Goal: Task Accomplishment & Management: Manage account settings

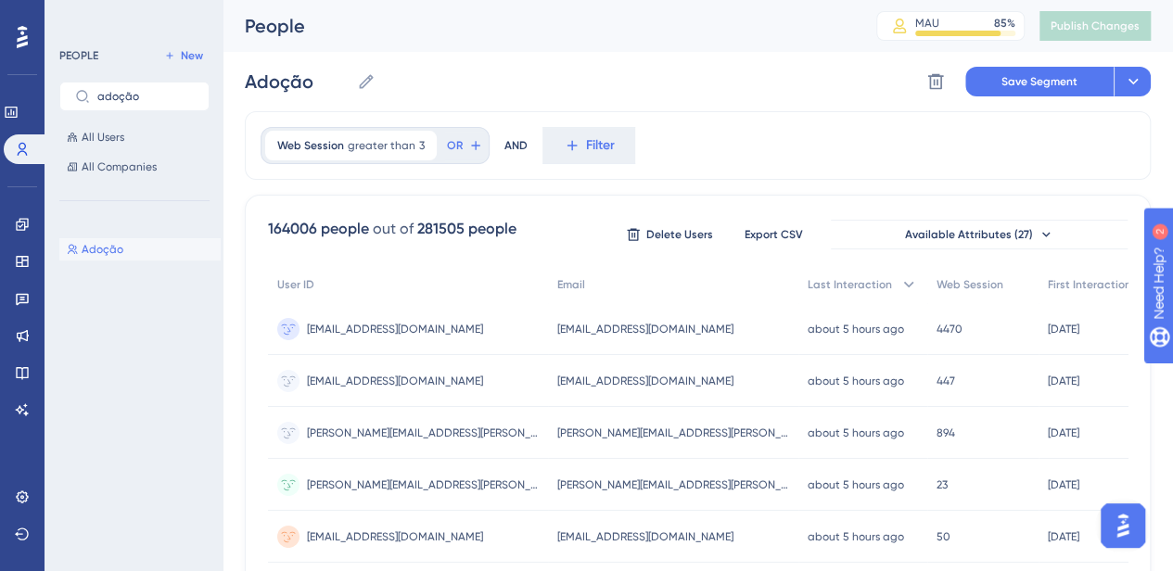
click at [790, 84] on div "Adoção Adoção Delete Segment Save Segment Actions" at bounding box center [698, 81] width 906 height 59
click at [106, 142] on span "All Users" at bounding box center [103, 137] width 43 height 15
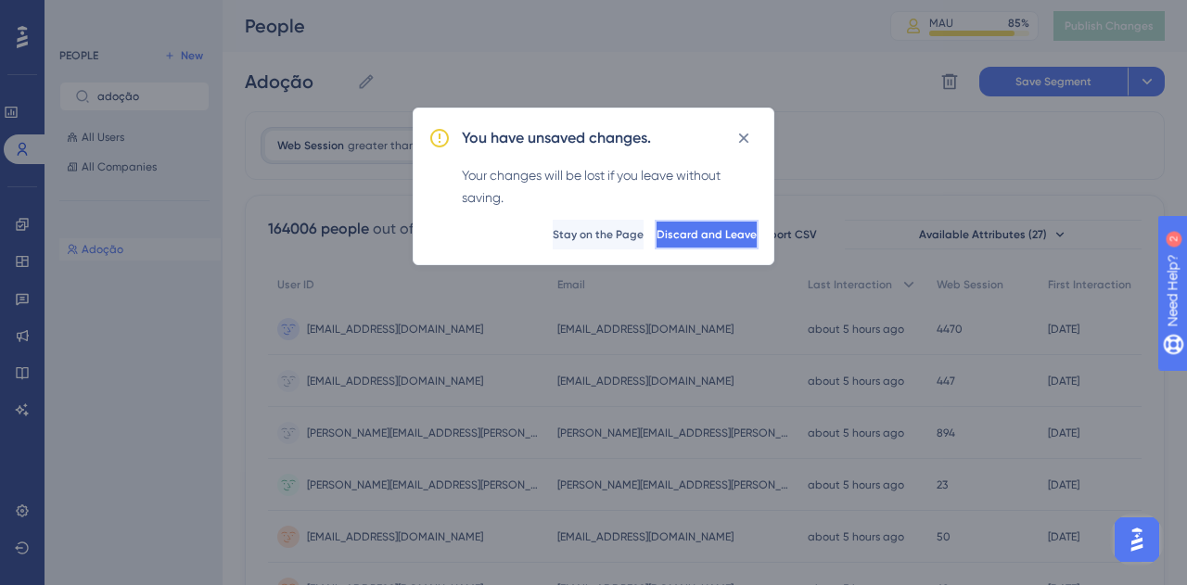
click at [663, 224] on button "Discard and Leave" at bounding box center [707, 235] width 104 height 30
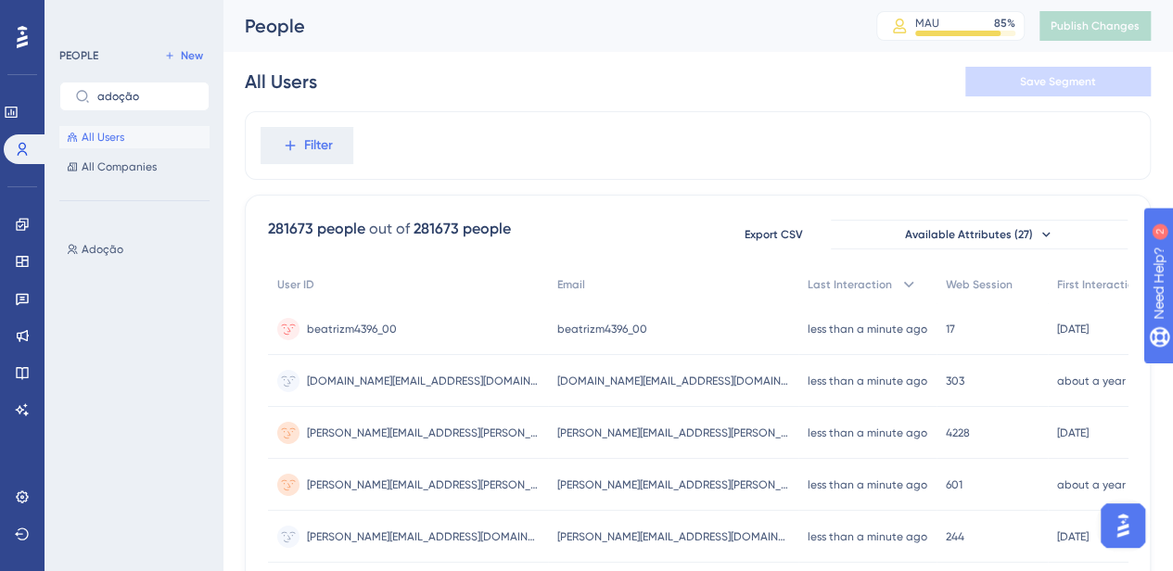
click at [112, 133] on span "All Users" at bounding box center [103, 137] width 43 height 15
click at [85, 167] on span "All Companies" at bounding box center [119, 166] width 75 height 15
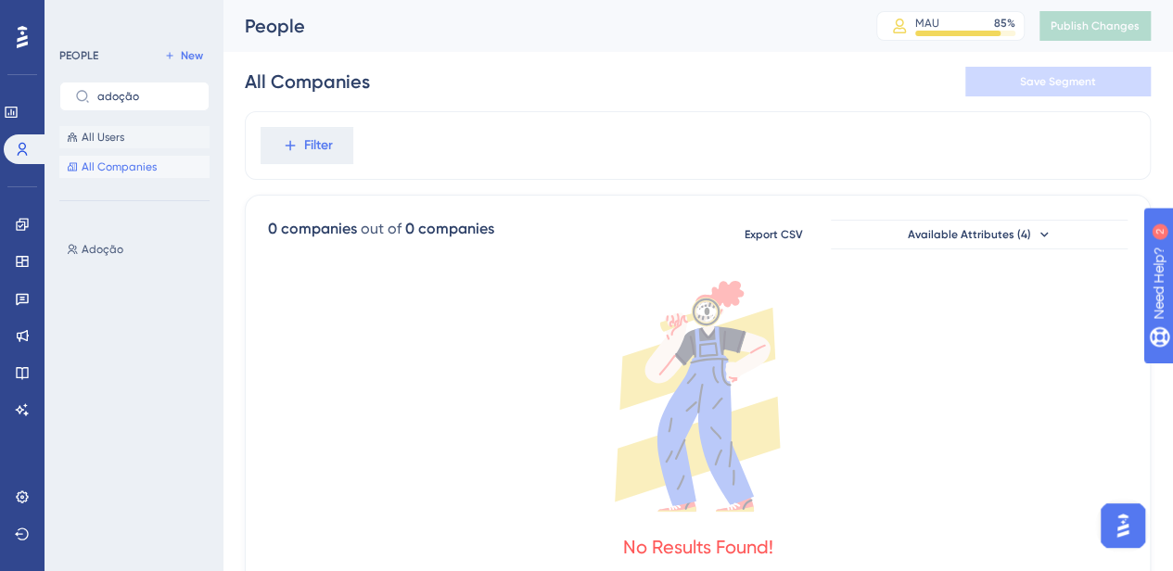
click at [109, 135] on span "All Users" at bounding box center [103, 137] width 43 height 15
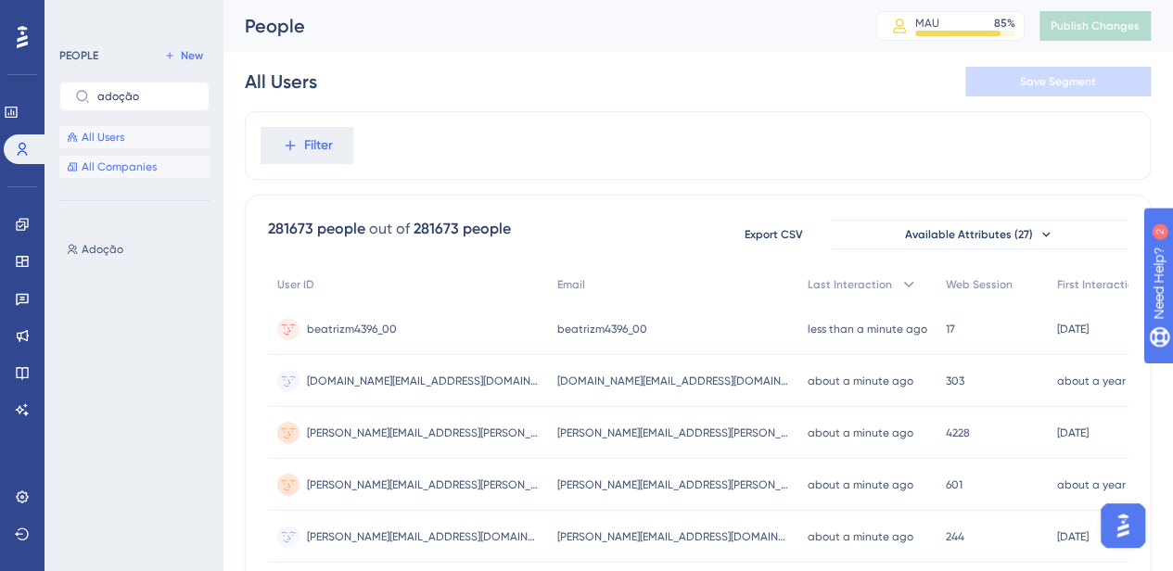
click at [157, 174] on button "All Companies" at bounding box center [134, 167] width 150 height 22
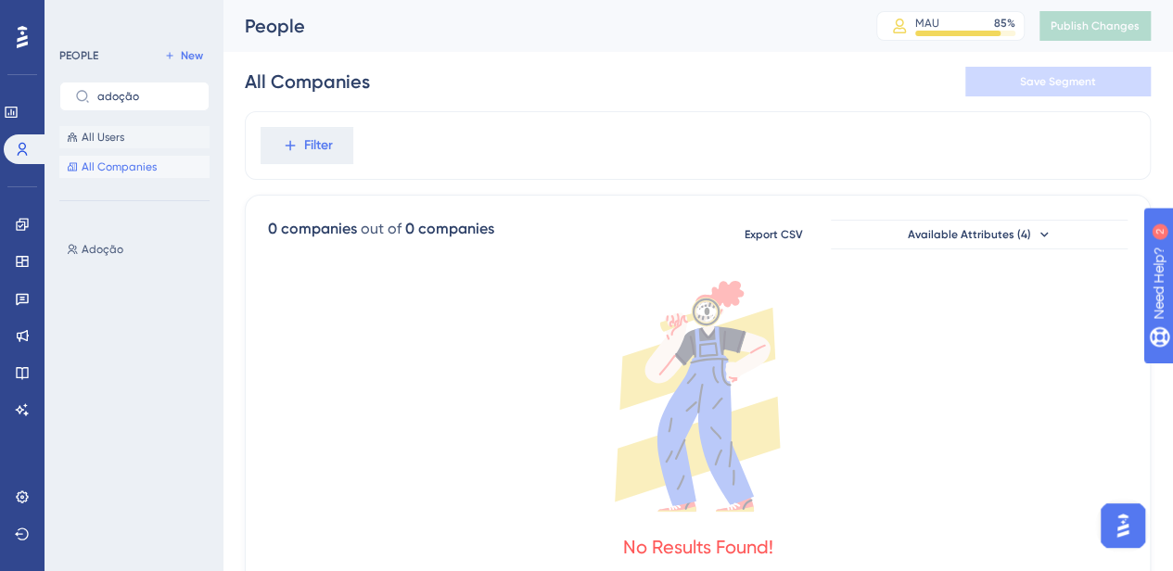
click at [136, 139] on button "All Users" at bounding box center [134, 137] width 150 height 22
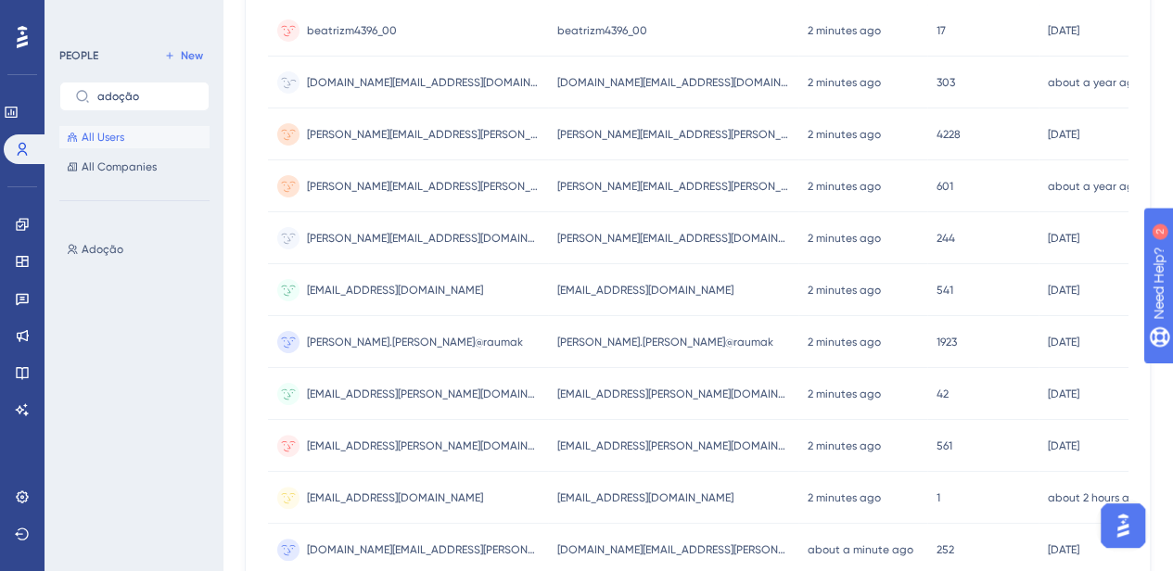
scroll to position [0, 14]
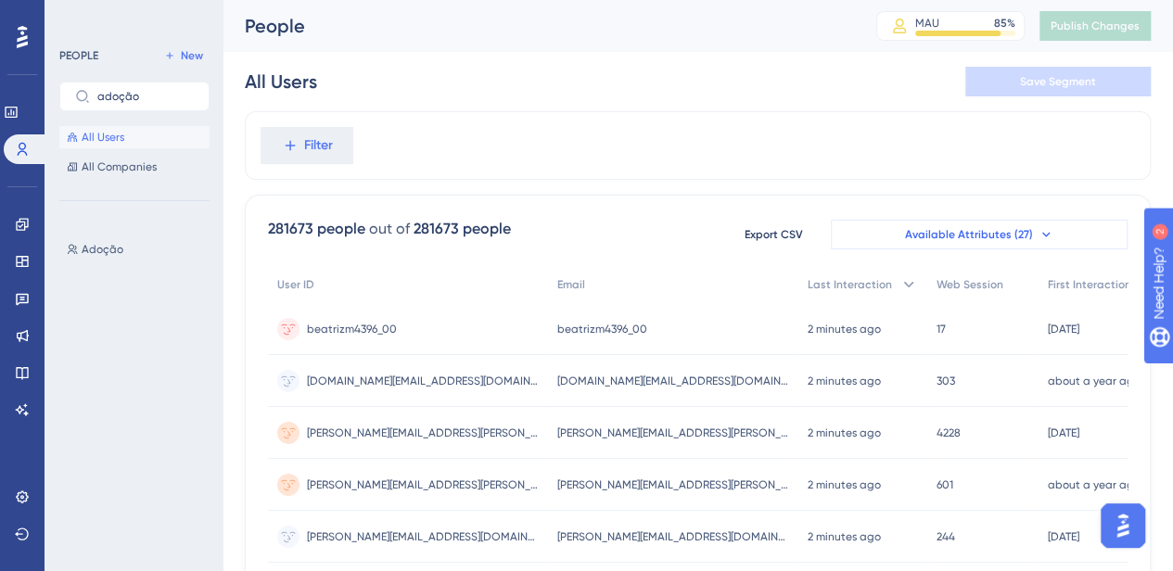
click at [998, 245] on button "Available Attributes (27)" at bounding box center [979, 235] width 297 height 30
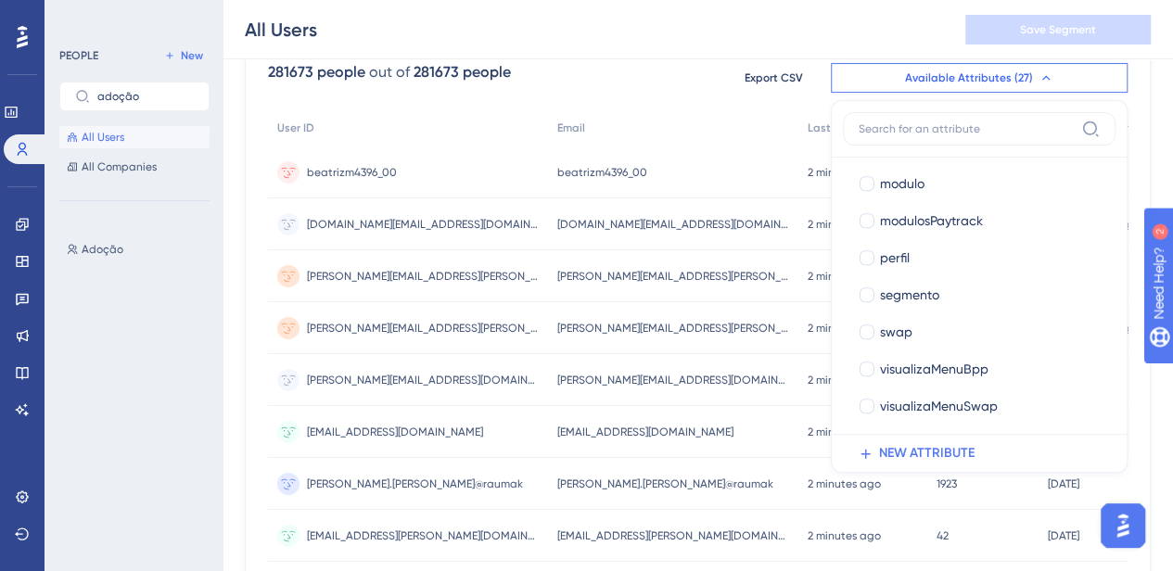
scroll to position [0, 0]
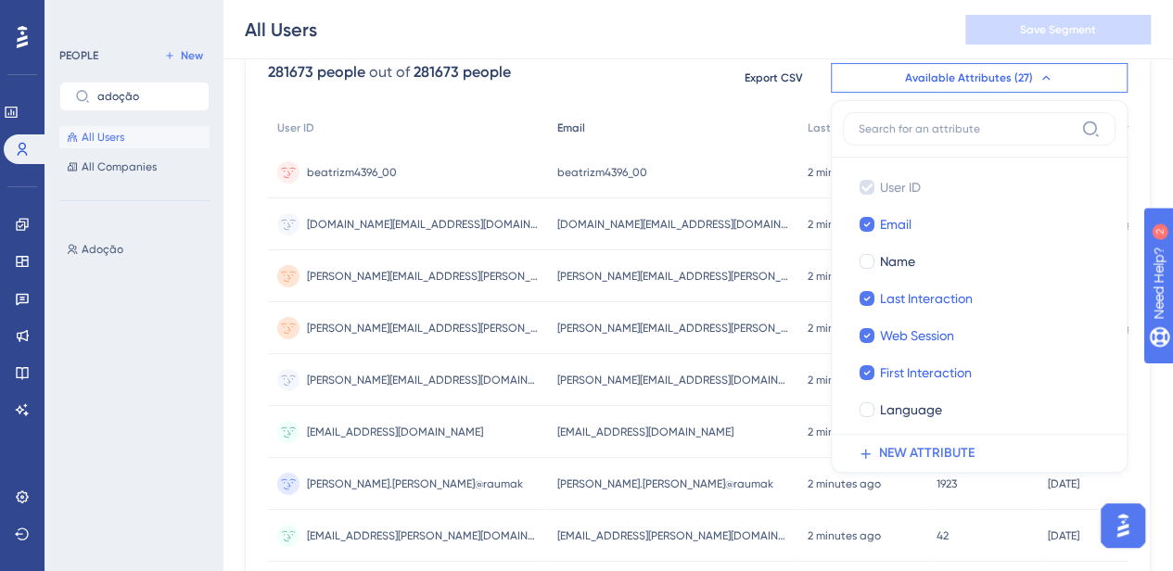
click at [658, 112] on div "Email" at bounding box center [673, 128] width 250 height 38
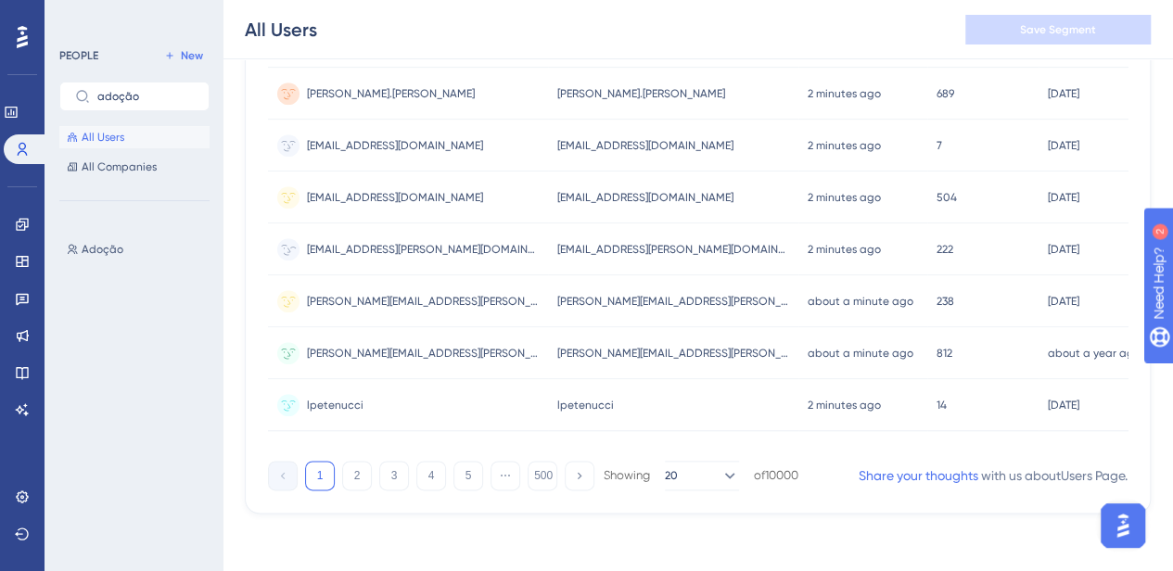
scroll to position [0, 14]
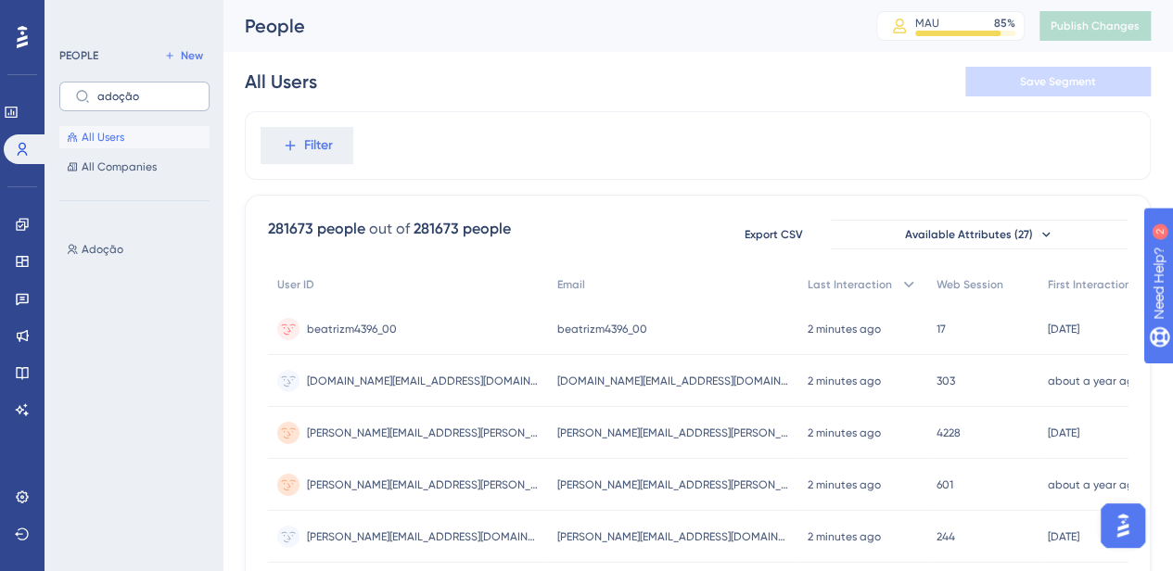
click at [156, 84] on label "adoção" at bounding box center [134, 97] width 150 height 30
click at [156, 90] on input "adoção" at bounding box center [145, 96] width 96 height 13
click at [156, 84] on label "adoção" at bounding box center [134, 97] width 150 height 30
click at [156, 90] on input "adoção" at bounding box center [145, 96] width 96 height 13
click at [156, 84] on label "adoção" at bounding box center [134, 97] width 150 height 30
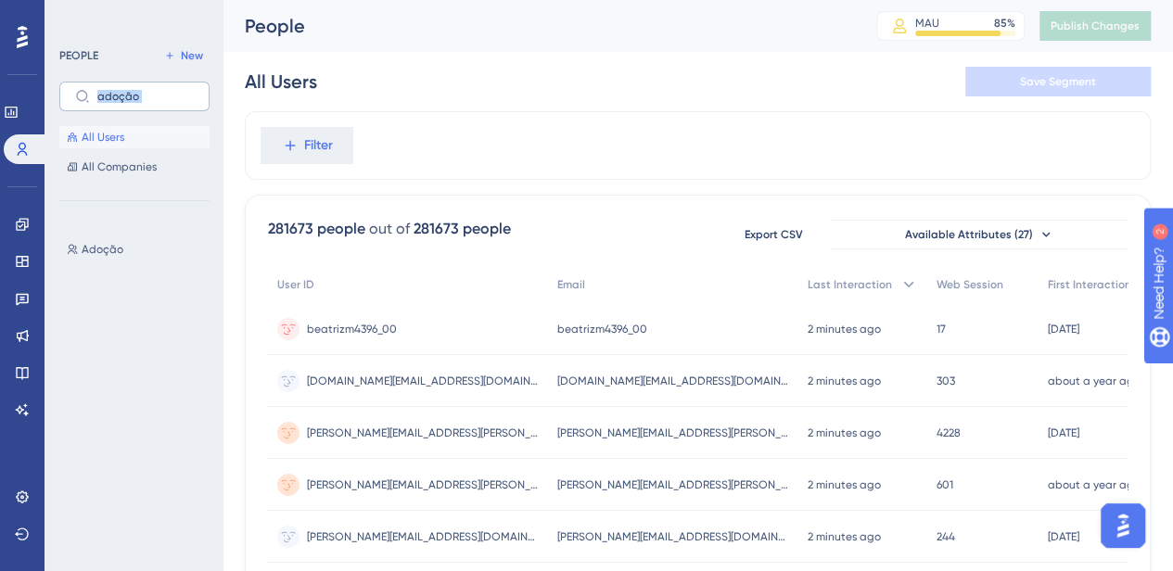
click at [156, 90] on input "adoção" at bounding box center [145, 96] width 96 height 13
click at [115, 168] on span "All Companies" at bounding box center [119, 166] width 75 height 15
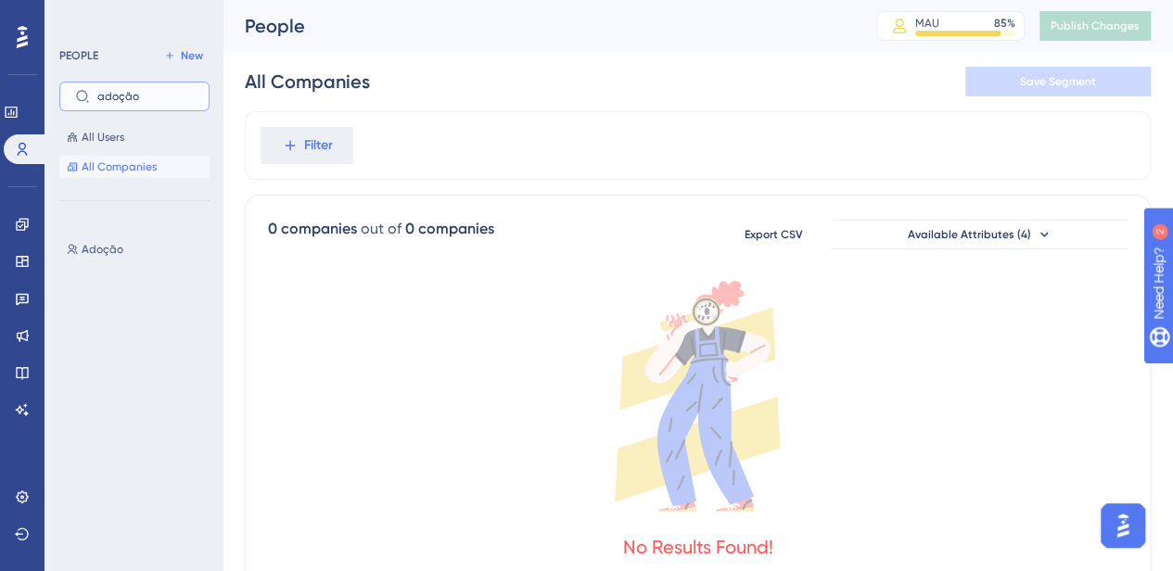
click at [131, 94] on input "adoção" at bounding box center [145, 96] width 96 height 13
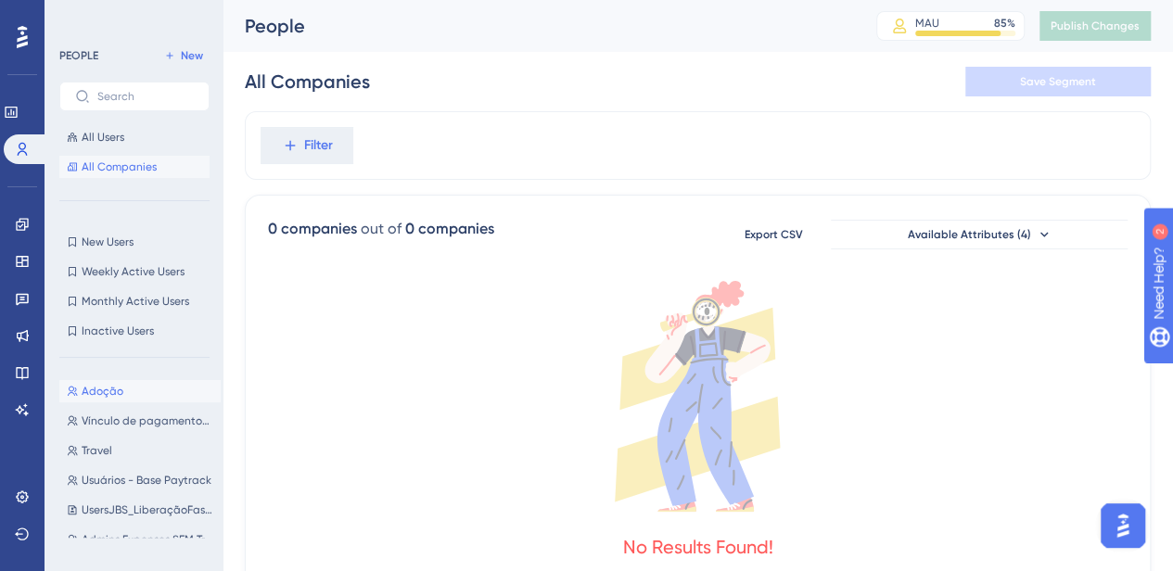
click at [106, 395] on span "Adoção" at bounding box center [103, 391] width 42 height 15
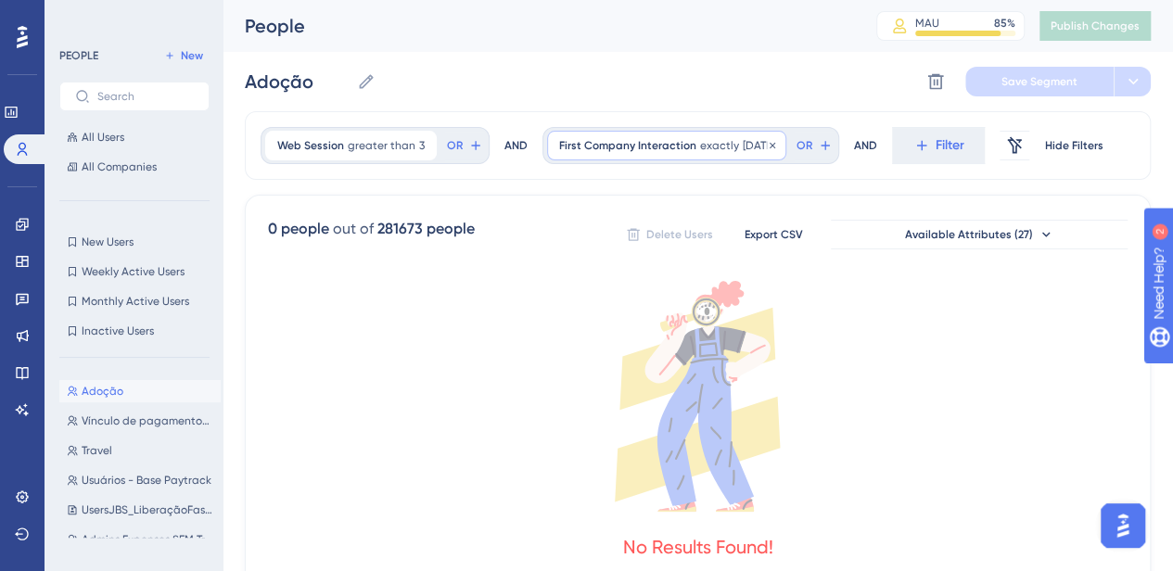
click at [660, 144] on span "First Company Interaction" at bounding box center [627, 145] width 137 height 15
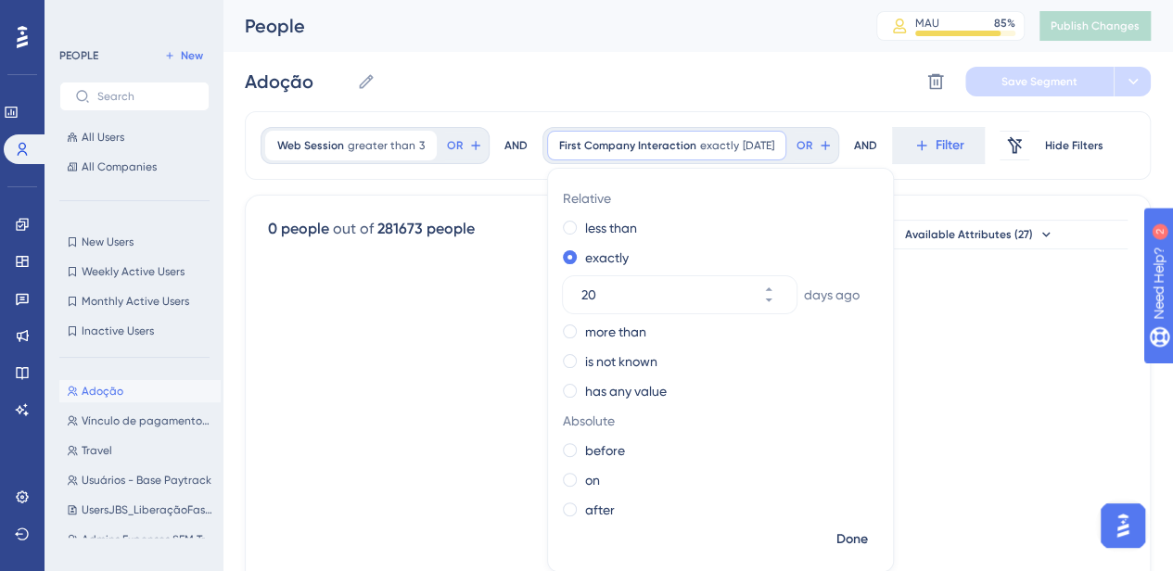
click at [425, 381] on icon at bounding box center [698, 396] width 860 height 231
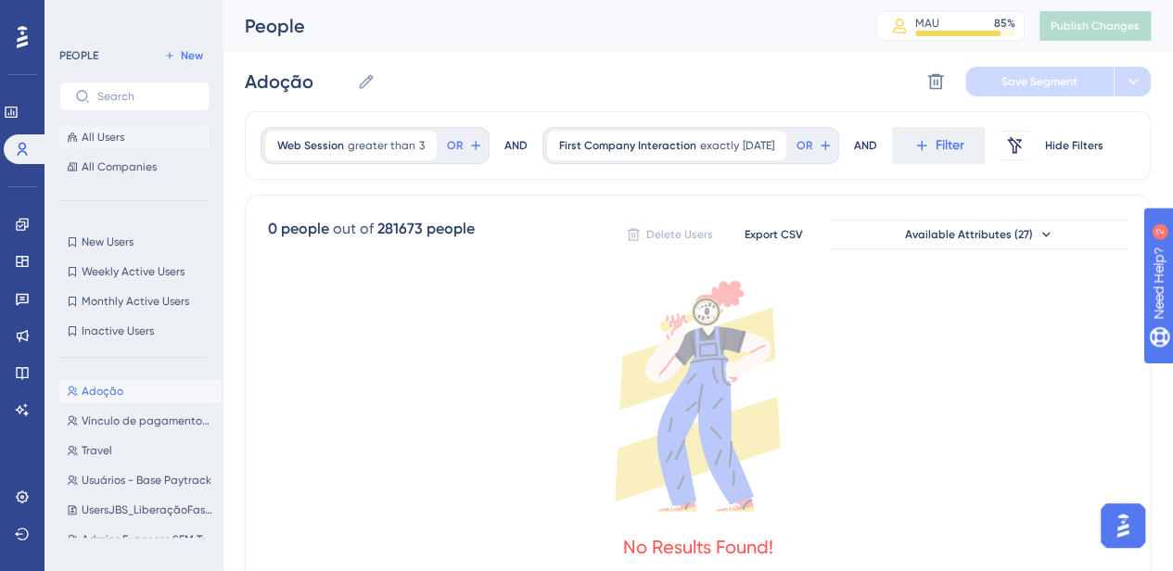
click at [139, 142] on button "All Users" at bounding box center [134, 137] width 150 height 22
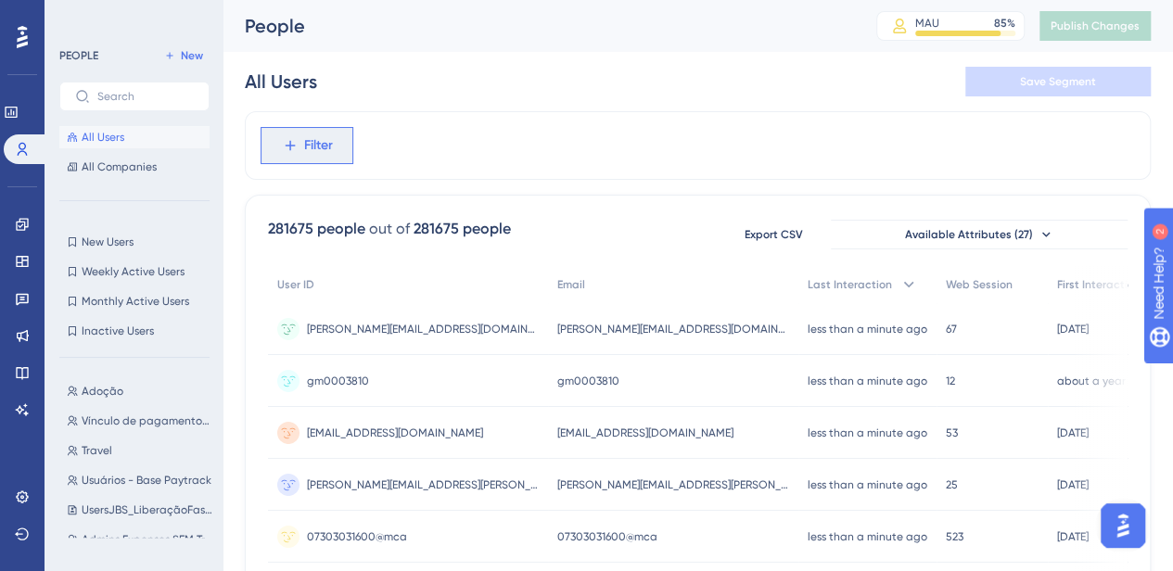
click at [321, 133] on button "Filter" at bounding box center [307, 145] width 93 height 37
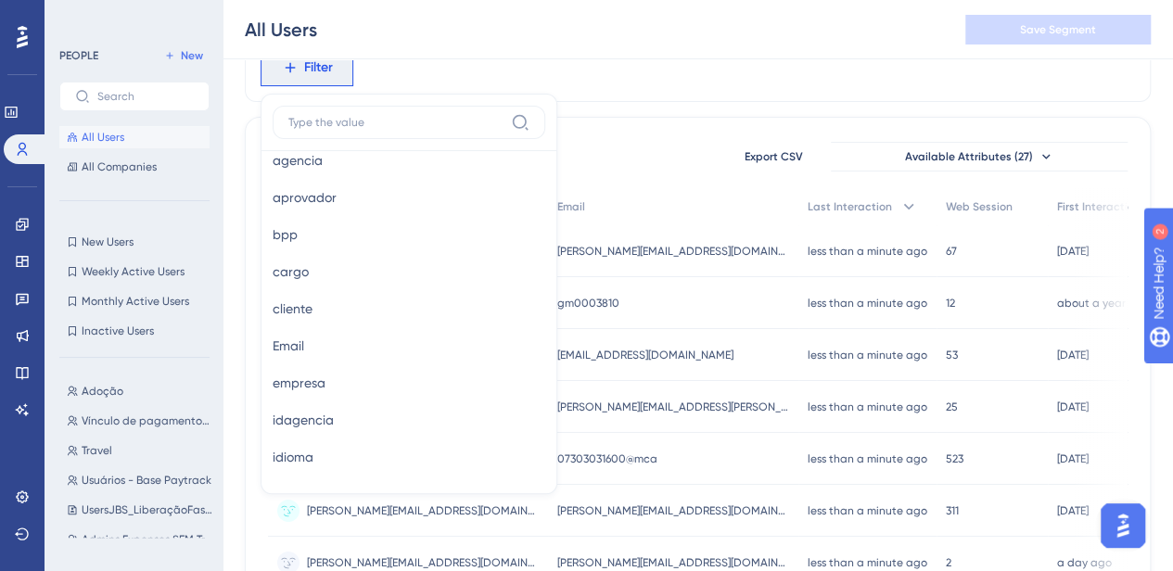
scroll to position [1064, 0]
click at [330, 300] on button "cliente cliente" at bounding box center [409, 307] width 273 height 37
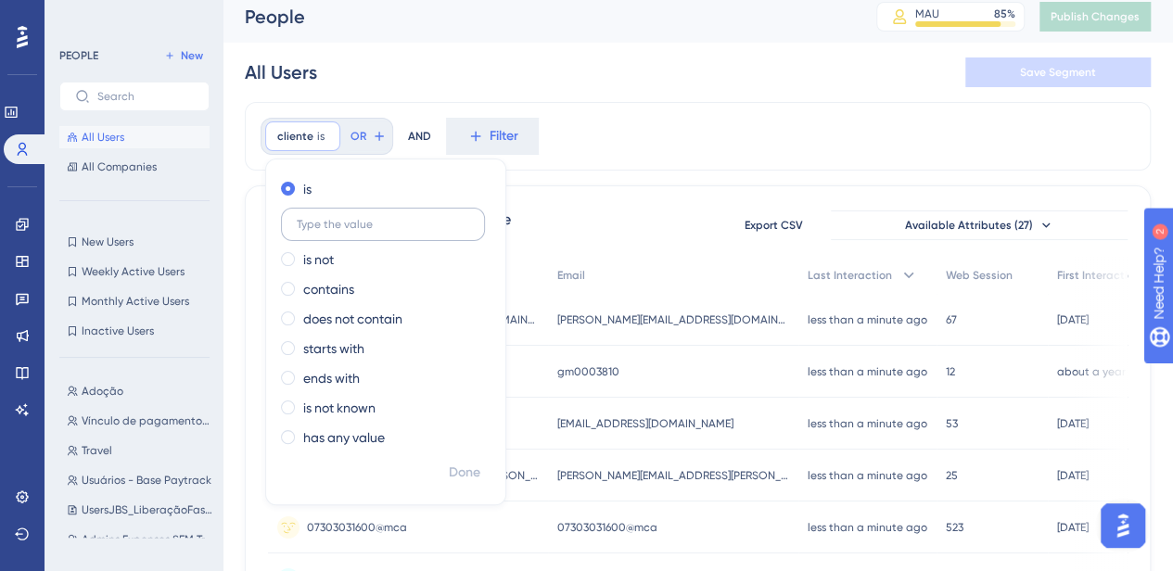
scroll to position [9, 9]
type input "d"
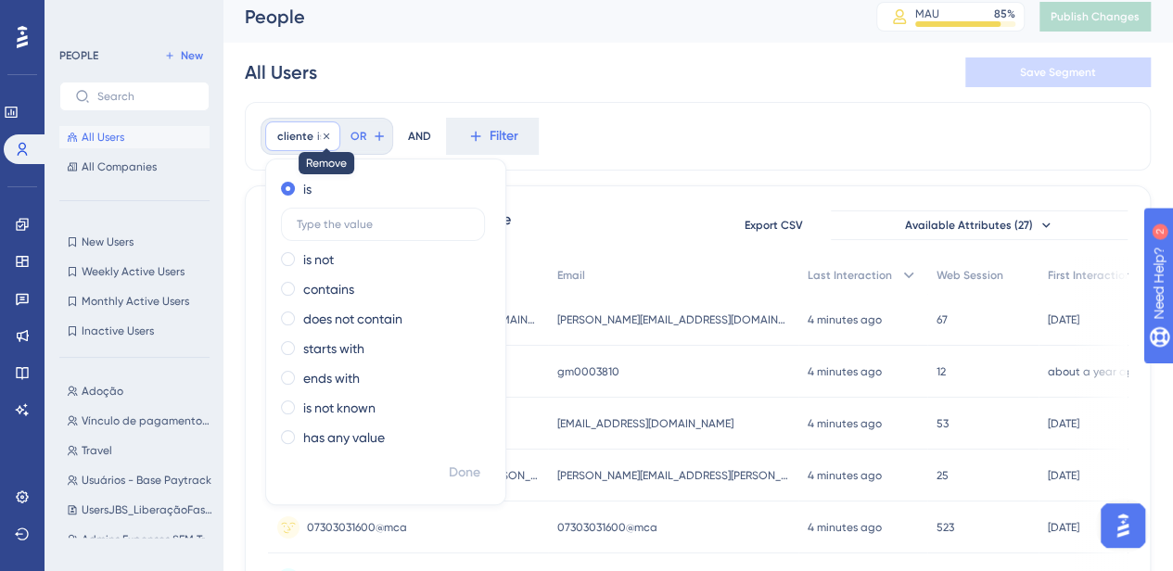
click at [321, 135] on icon at bounding box center [326, 136] width 11 height 11
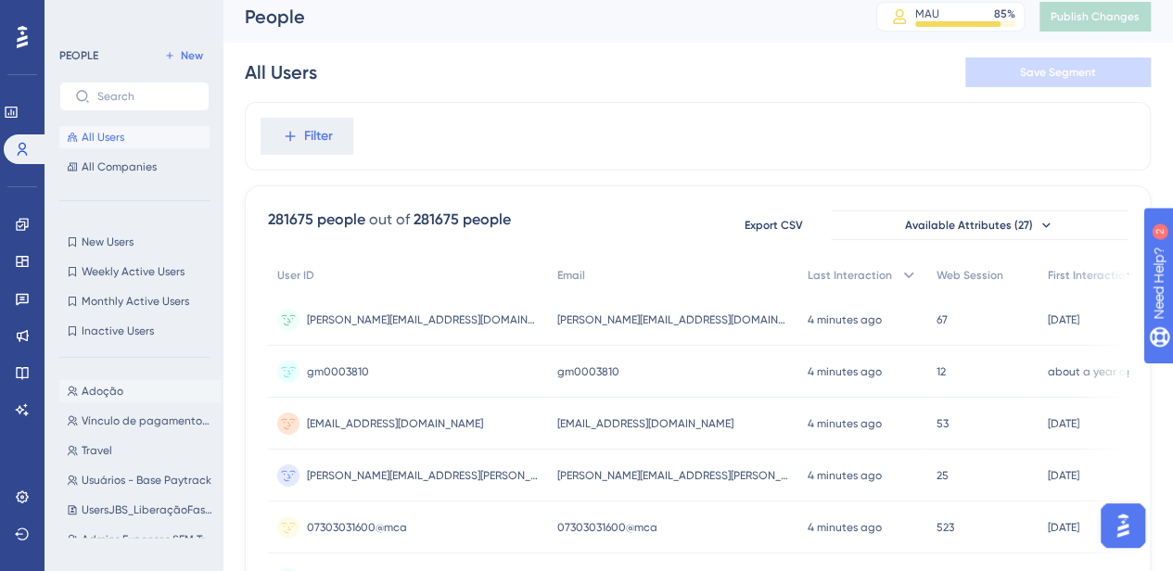
click at [97, 398] on span "Adoção" at bounding box center [103, 391] width 42 height 15
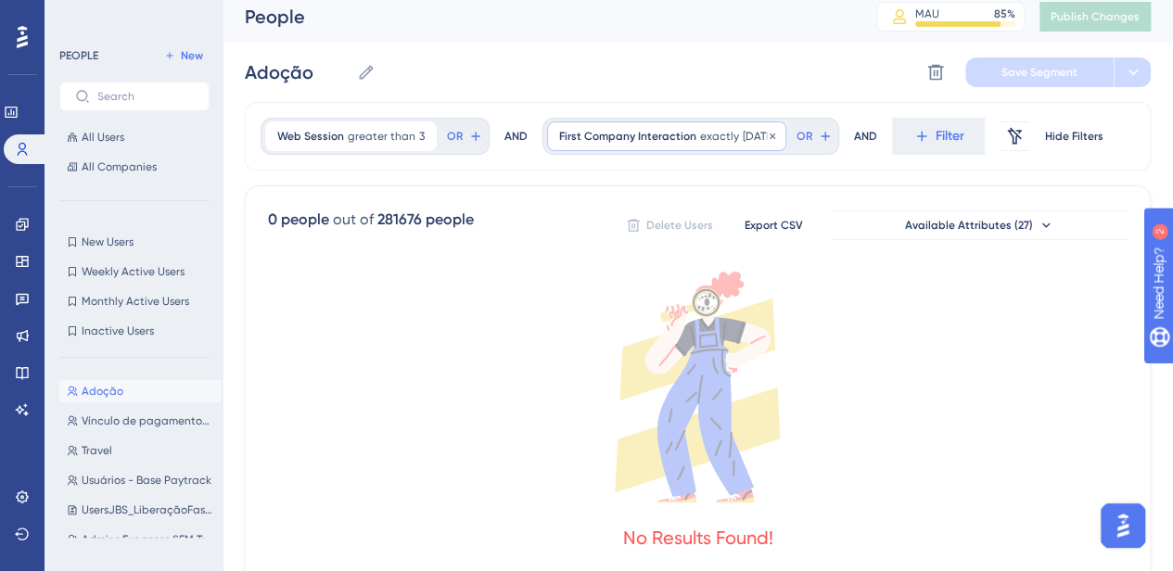
click at [610, 134] on span "First Company Interaction" at bounding box center [627, 136] width 137 height 15
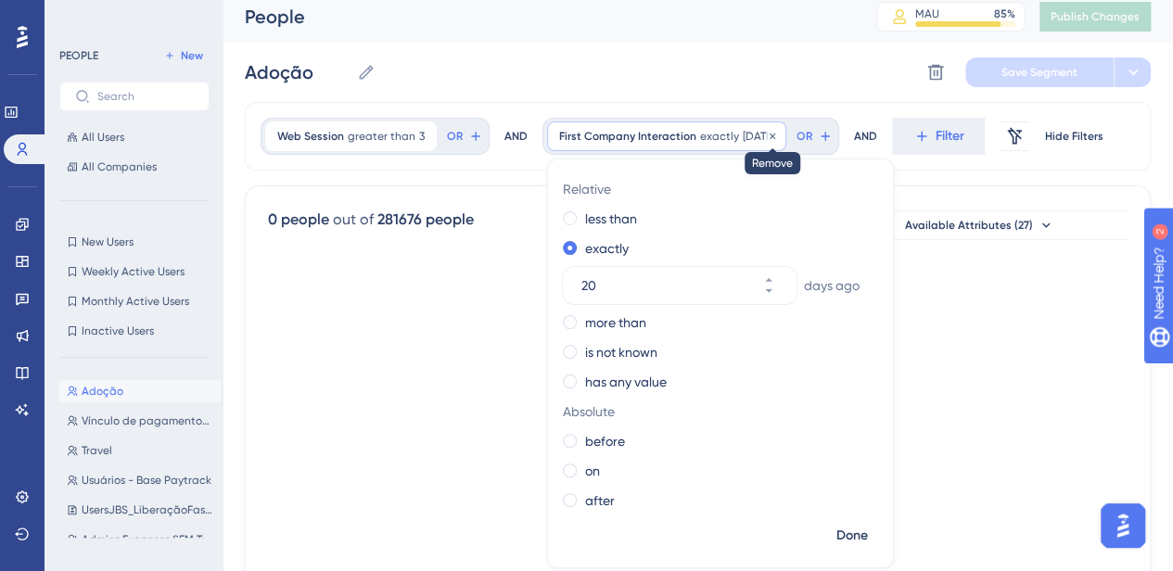
click at [778, 134] on icon at bounding box center [772, 136] width 11 height 11
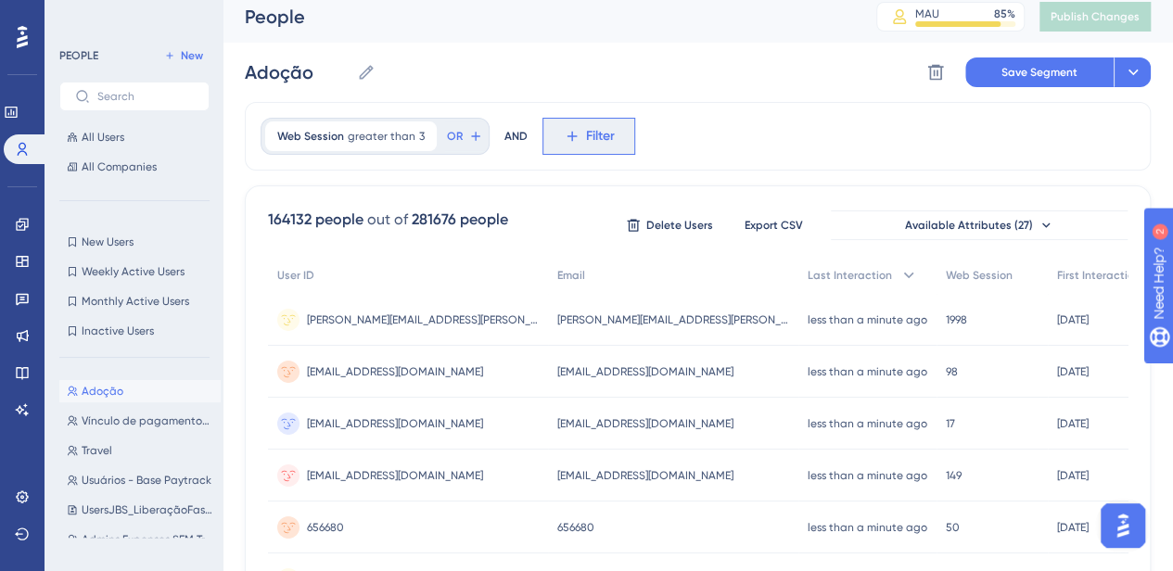
click at [586, 140] on span "Filter" at bounding box center [600, 136] width 29 height 22
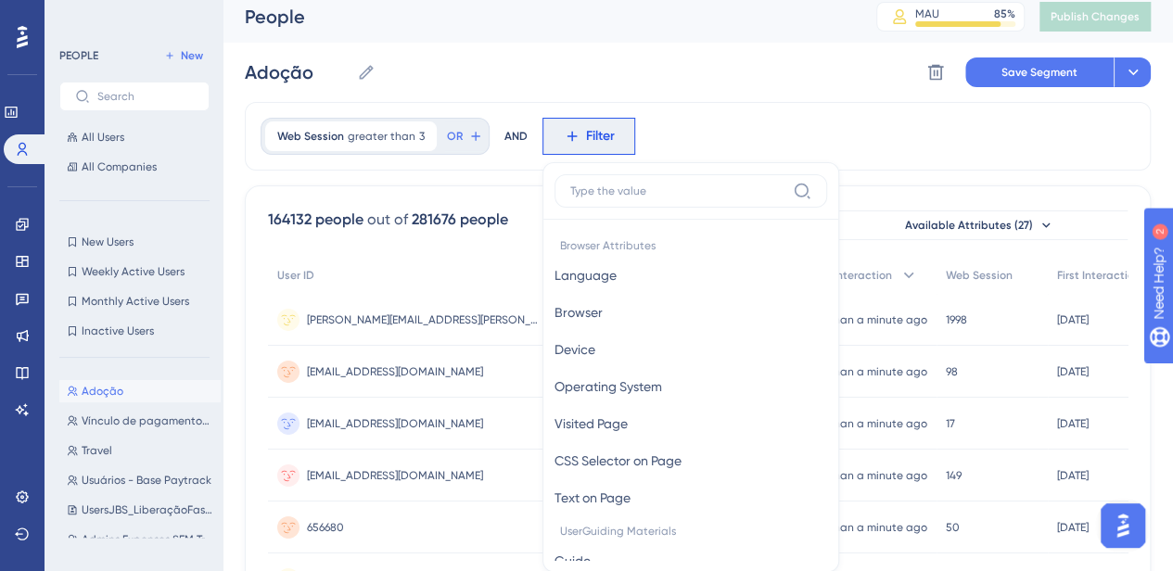
scroll to position [91, 9]
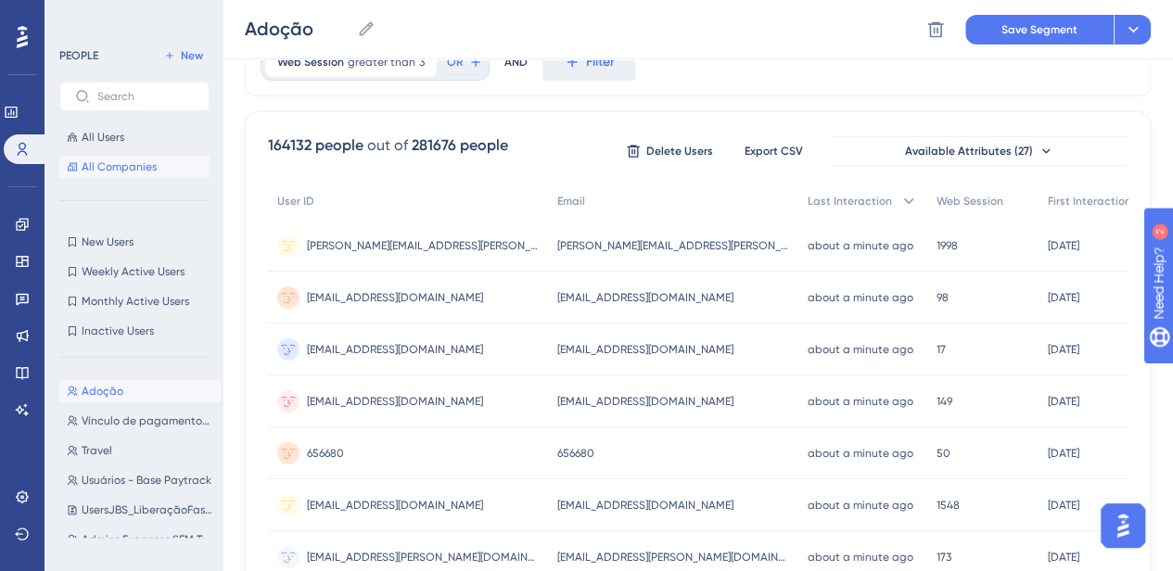
click at [158, 172] on button "All Companies" at bounding box center [134, 167] width 150 height 22
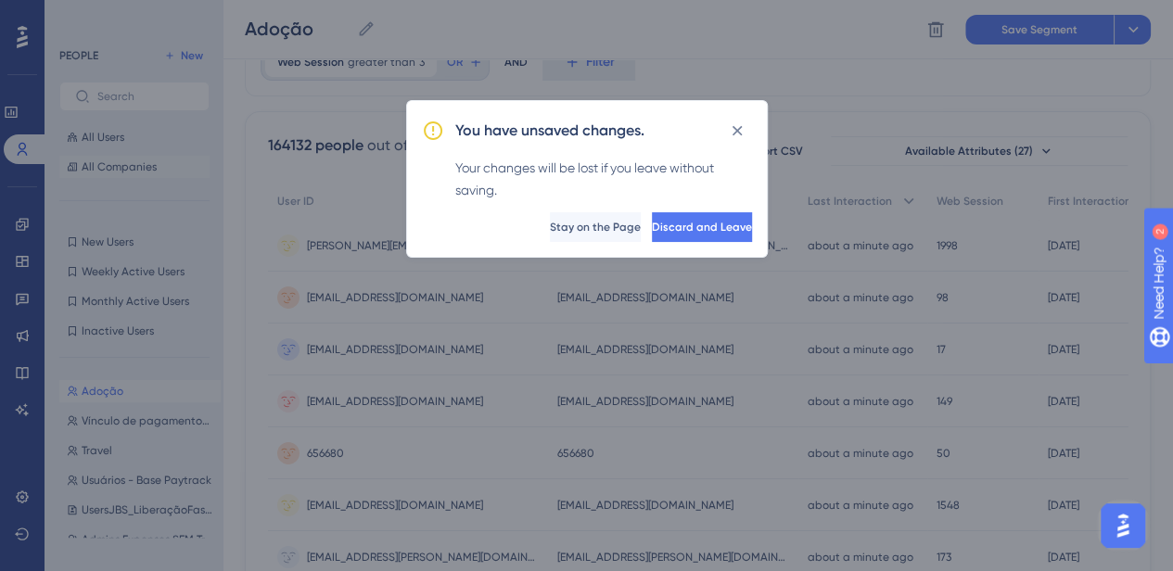
scroll to position [91, 0]
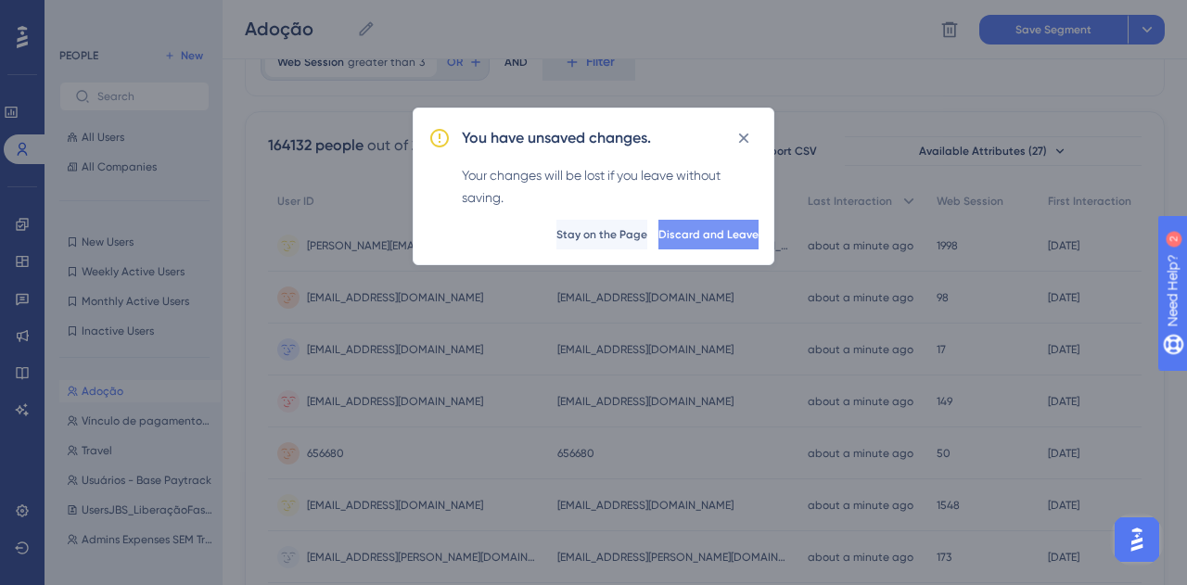
click at [658, 227] on span "Discard and Leave" at bounding box center [708, 234] width 100 height 15
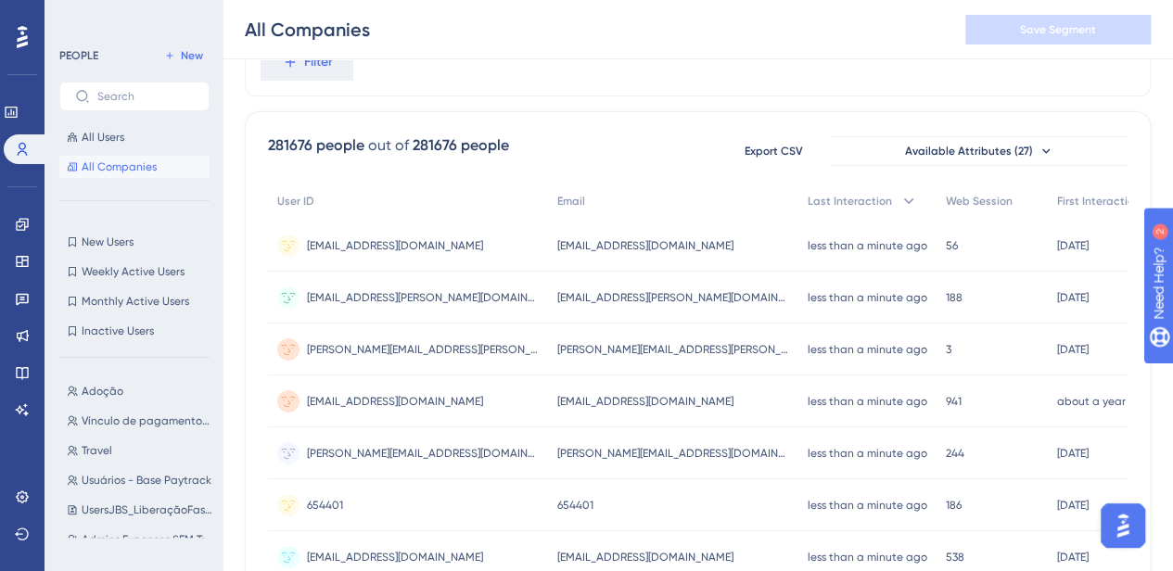
click at [150, 170] on span "All Companies" at bounding box center [119, 166] width 75 height 15
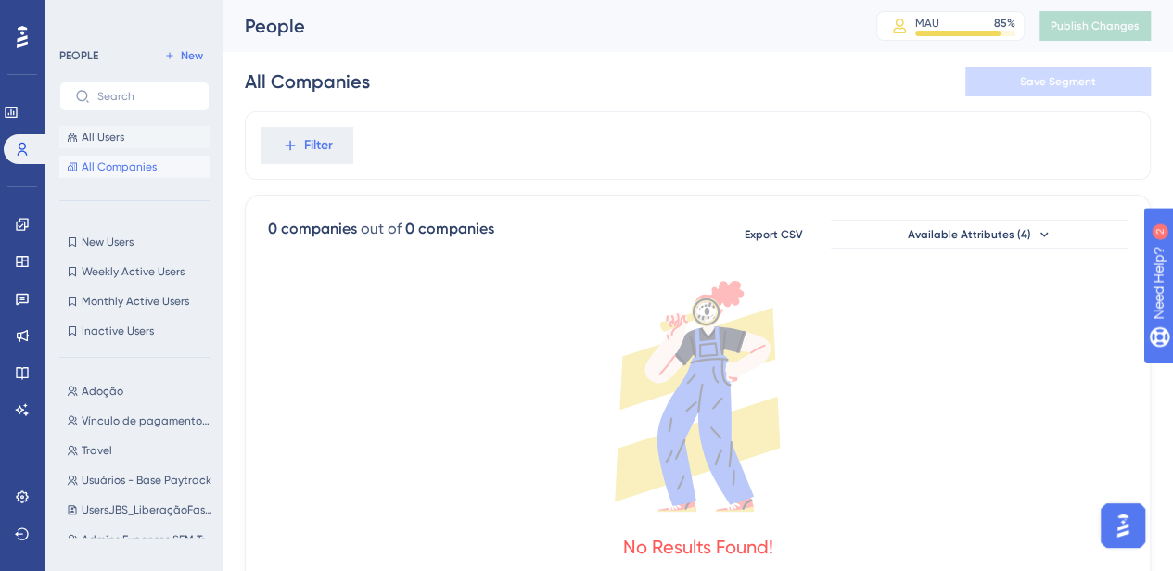
click at [145, 132] on button "All Users" at bounding box center [134, 137] width 150 height 22
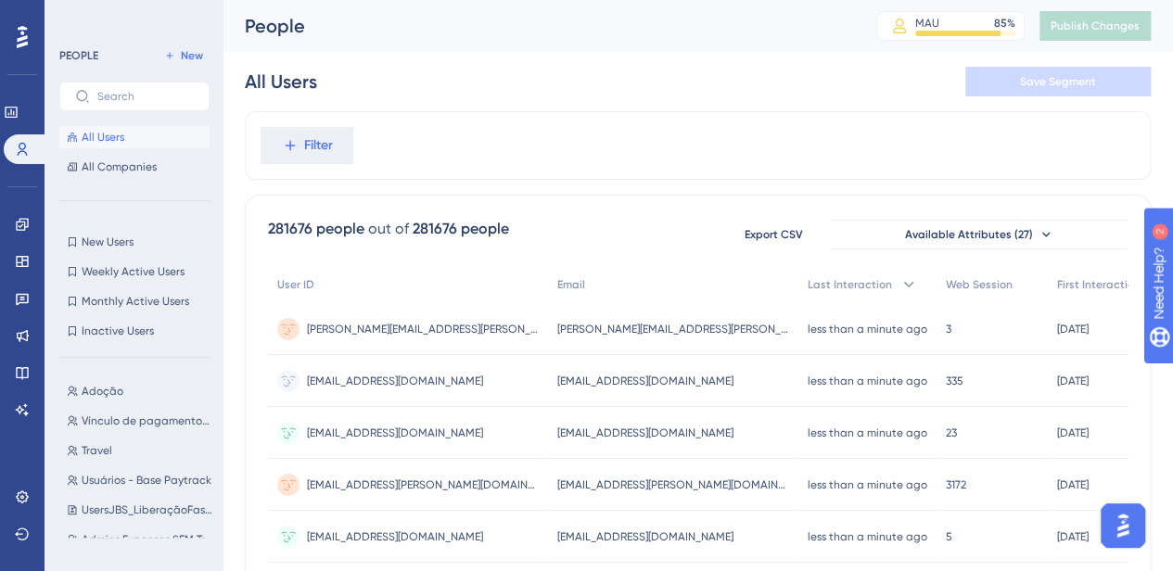
scroll to position [0, 14]
click at [1031, 223] on button "Available Attributes (27)" at bounding box center [979, 235] width 297 height 30
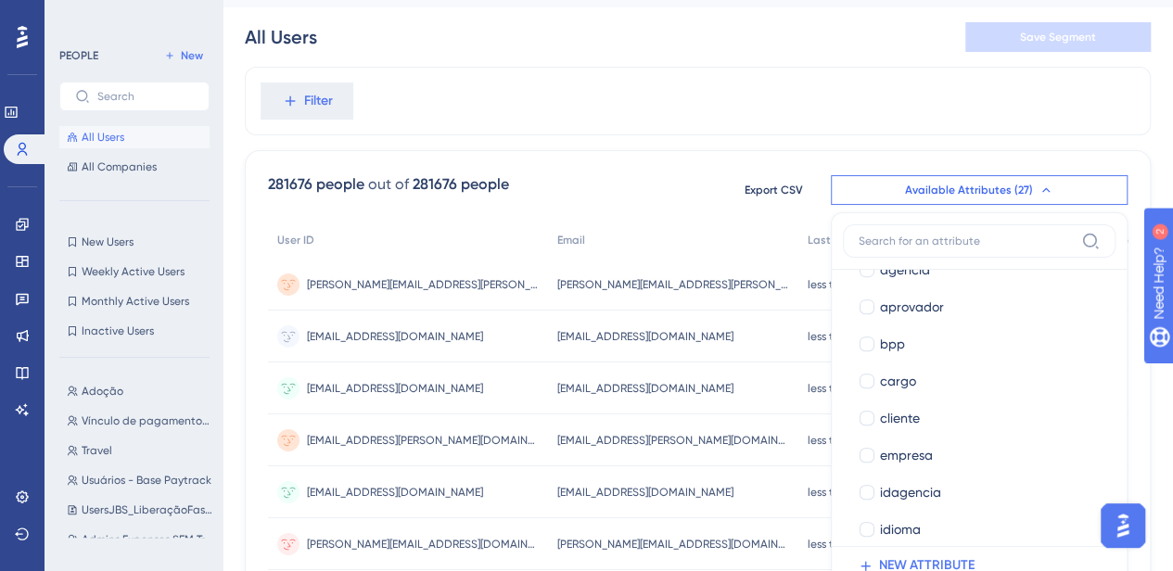
scroll to position [478, 0]
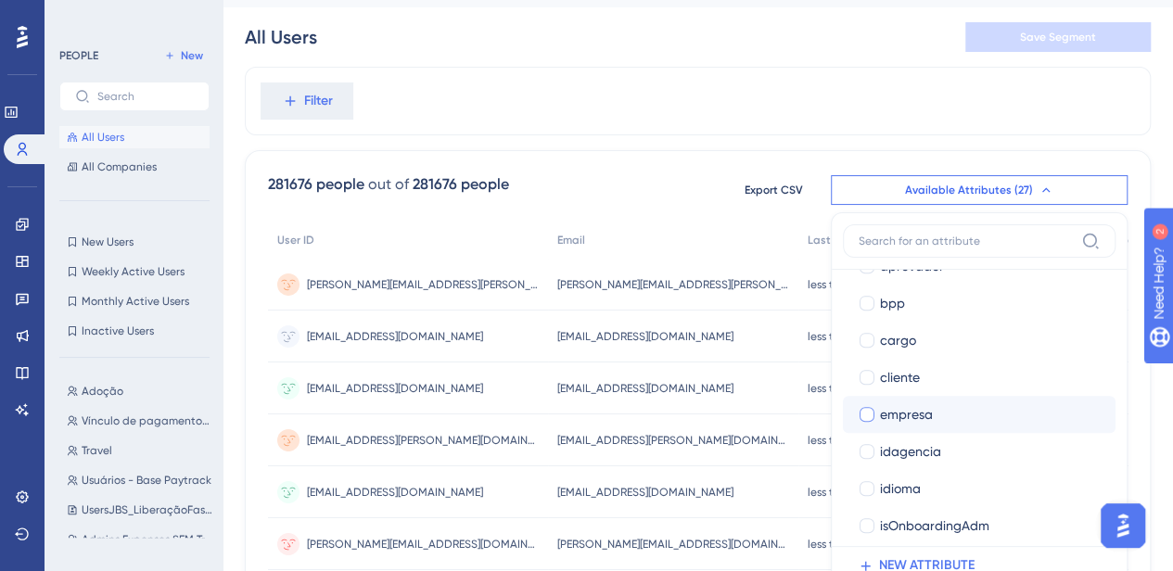
click at [885, 409] on span "empresa" at bounding box center [906, 414] width 53 height 22
checkbox input "true"
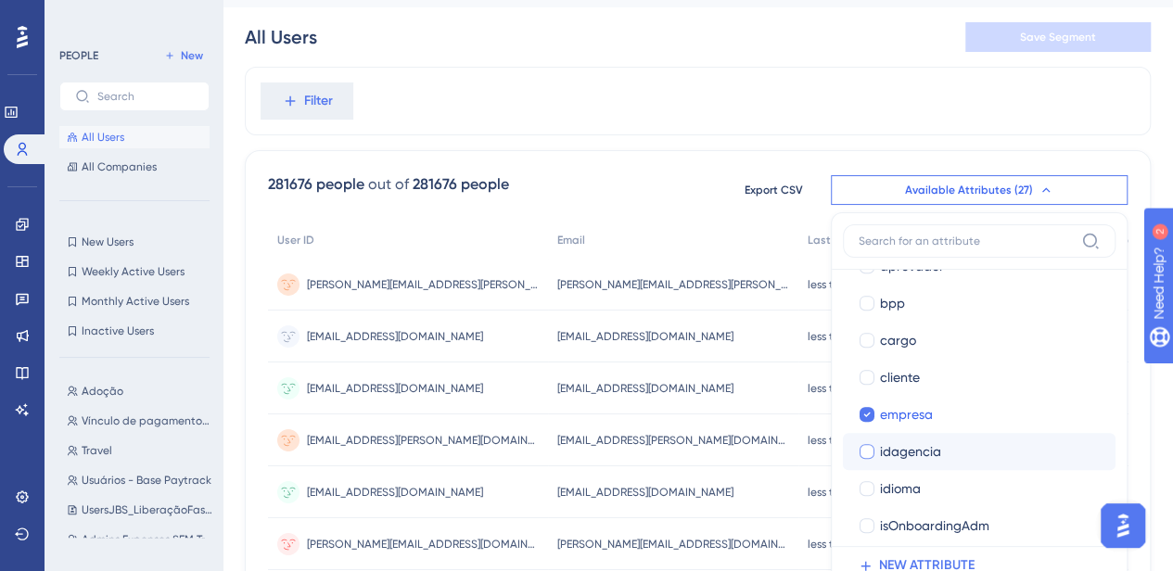
scroll to position [746, 0]
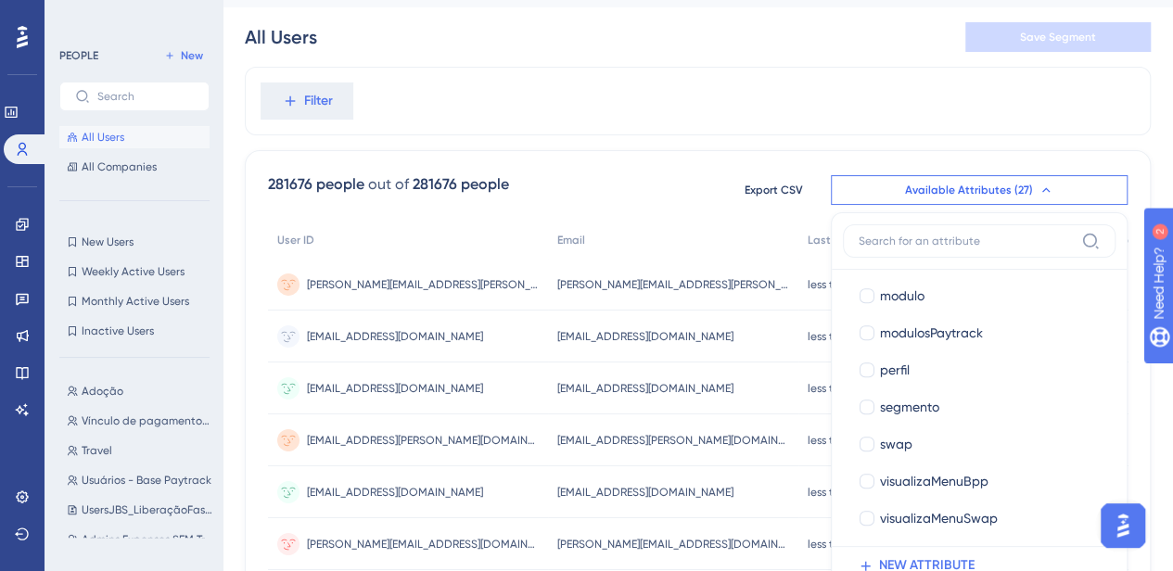
click at [932, 108] on div "Filter" at bounding box center [698, 101] width 906 height 69
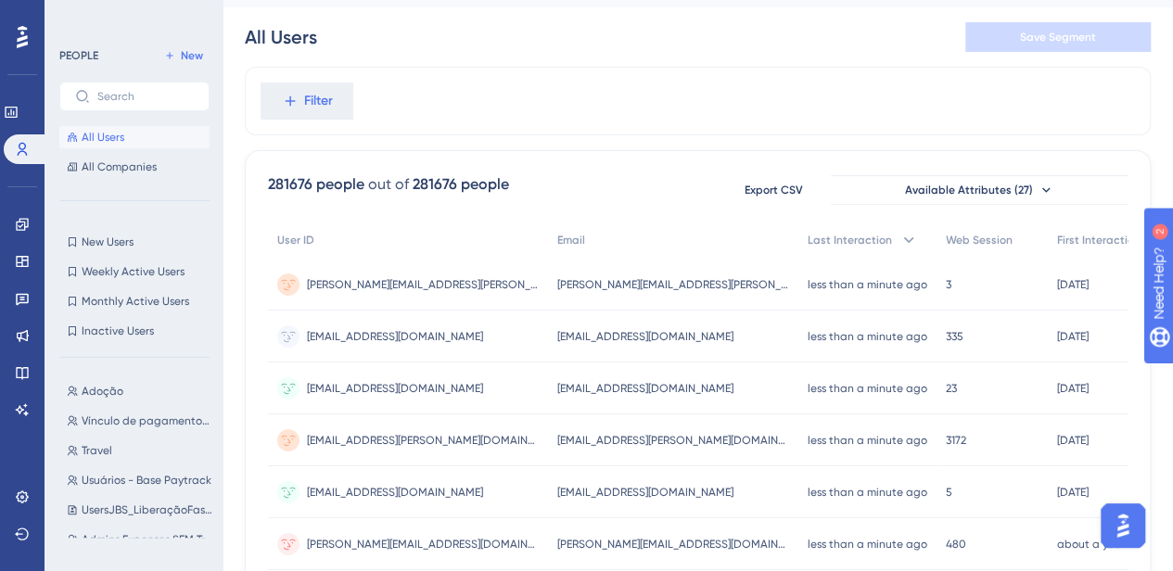
scroll to position [45, 14]
click at [106, 395] on span "Adoção" at bounding box center [103, 391] width 42 height 15
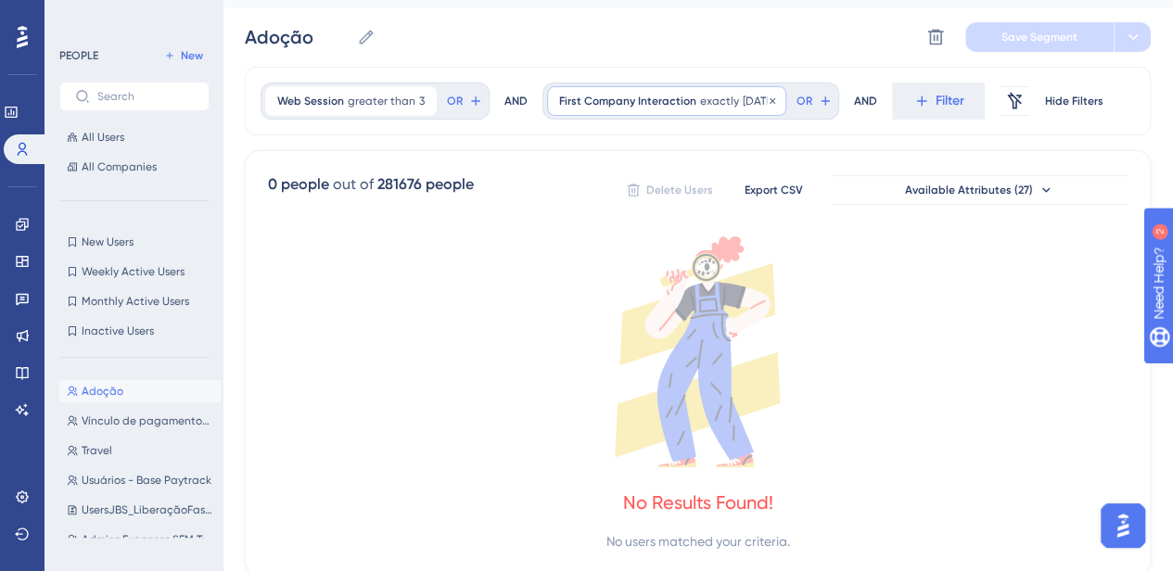
click at [604, 103] on span "First Company Interaction" at bounding box center [627, 101] width 137 height 15
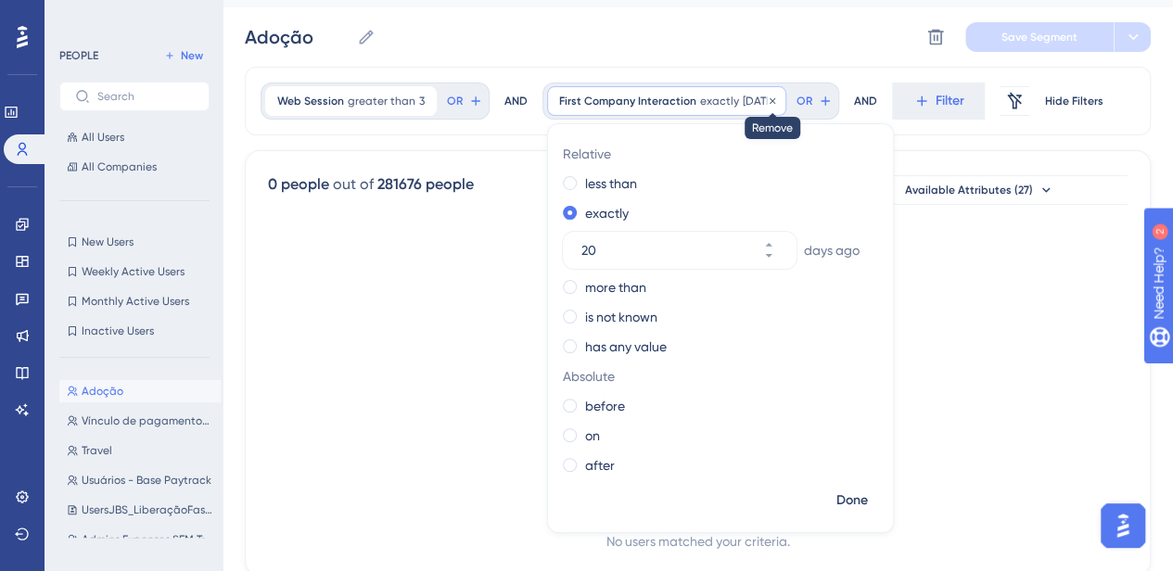
click at [778, 99] on icon at bounding box center [772, 101] width 11 height 11
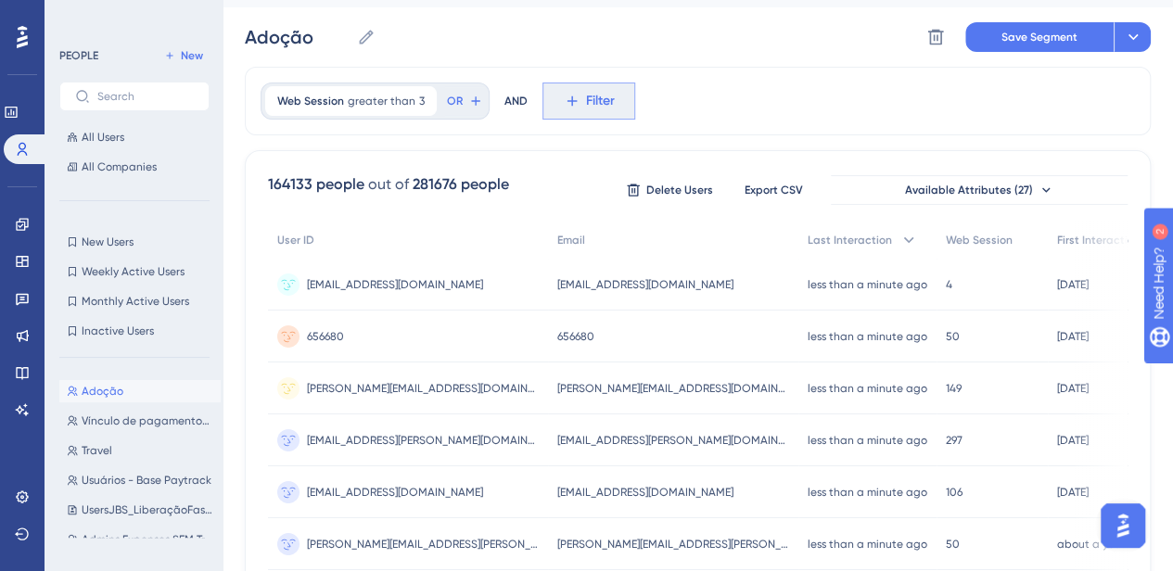
click at [586, 92] on span "Filter" at bounding box center [600, 101] width 29 height 22
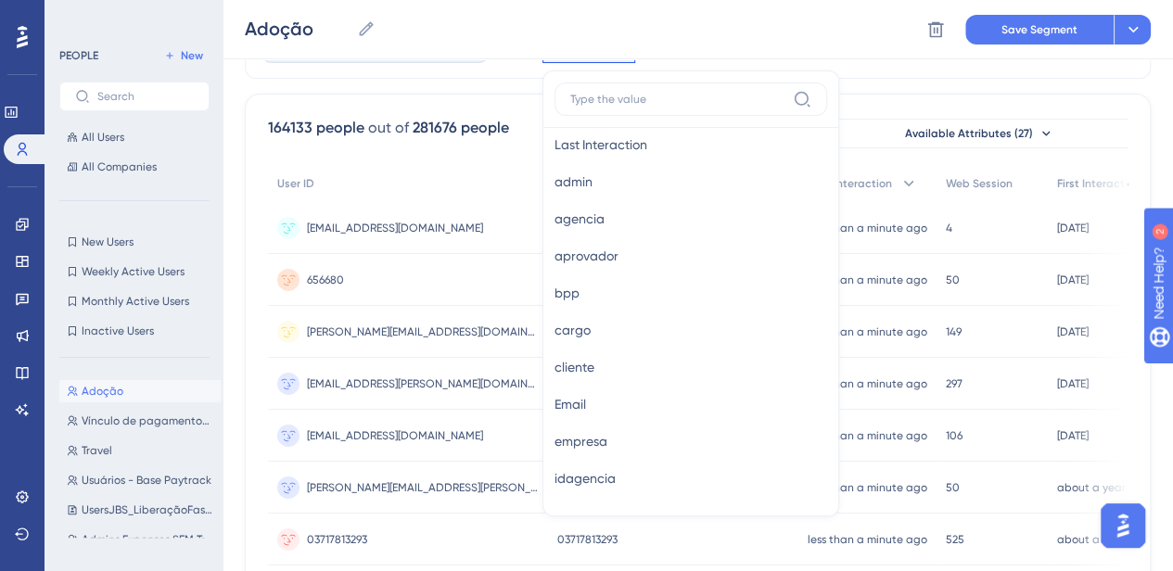
scroll to position [982, 0]
click at [580, 356] on span "cliente" at bounding box center [575, 366] width 40 height 22
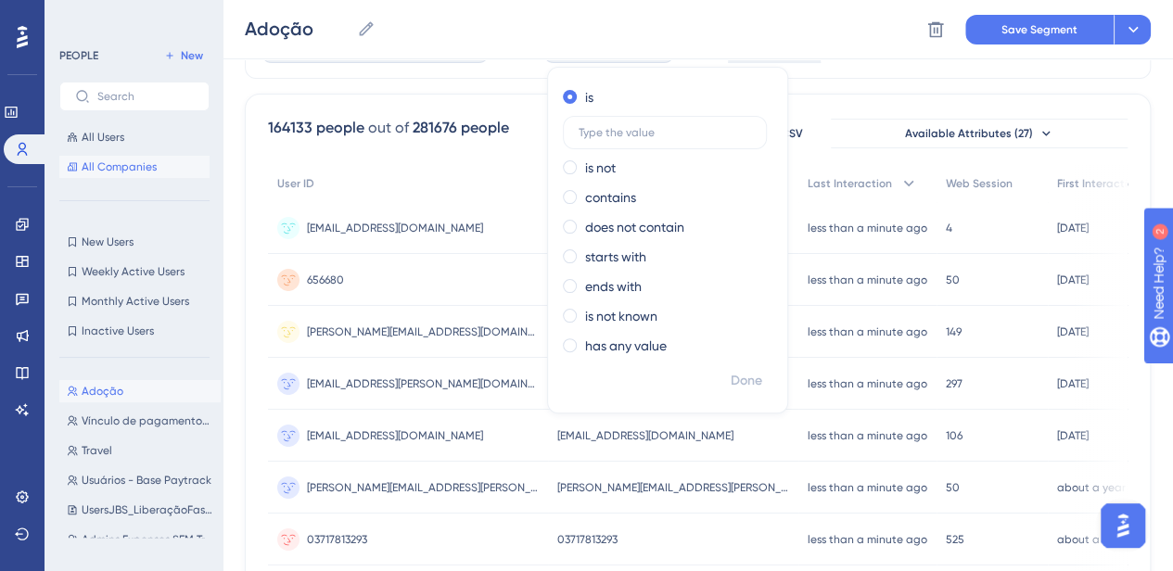
click at [98, 172] on span "All Companies" at bounding box center [119, 166] width 75 height 15
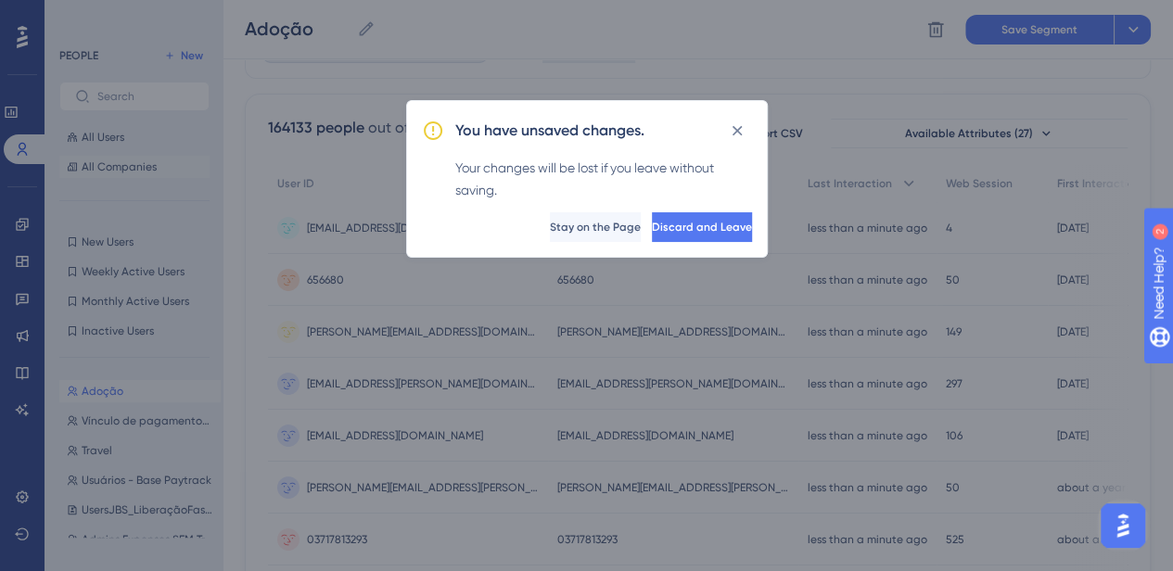
scroll to position [108, 0]
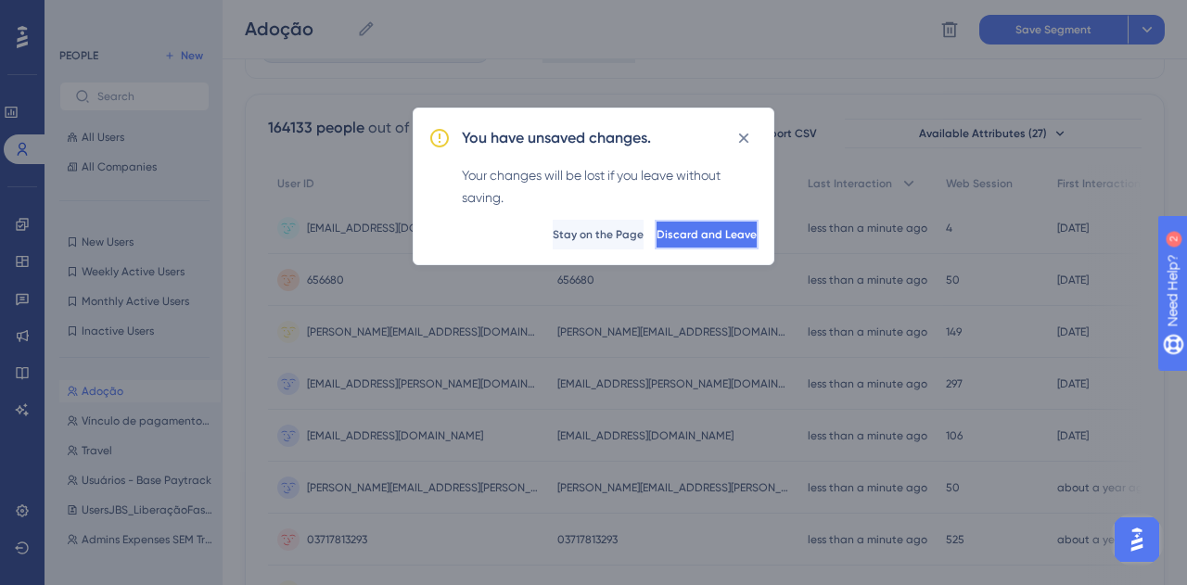
click at [666, 224] on button "Discard and Leave" at bounding box center [707, 235] width 104 height 30
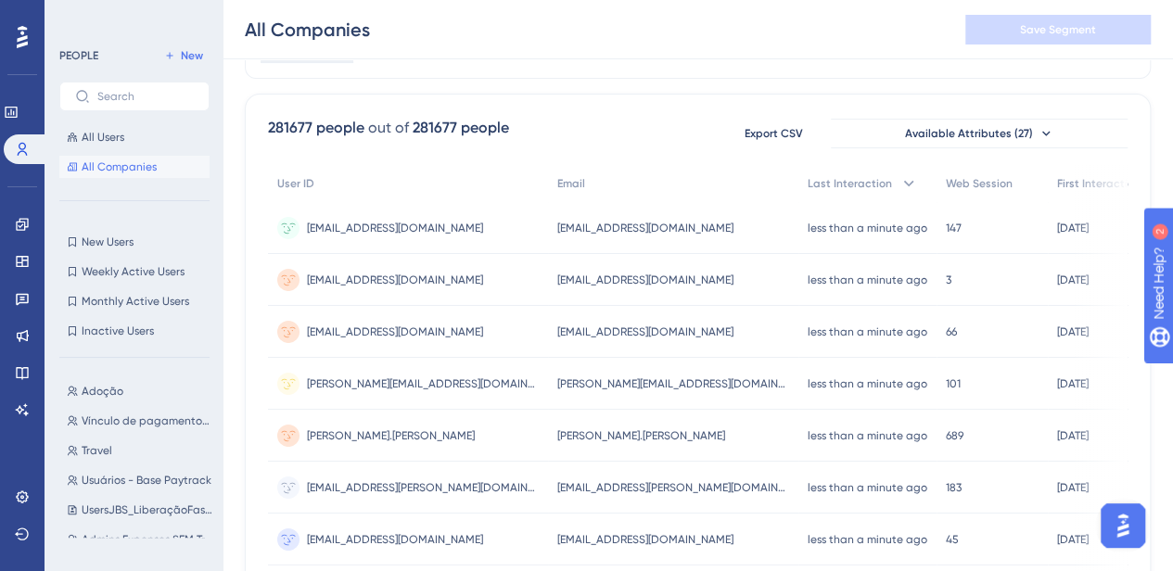
click at [100, 168] on span "All Companies" at bounding box center [119, 166] width 75 height 15
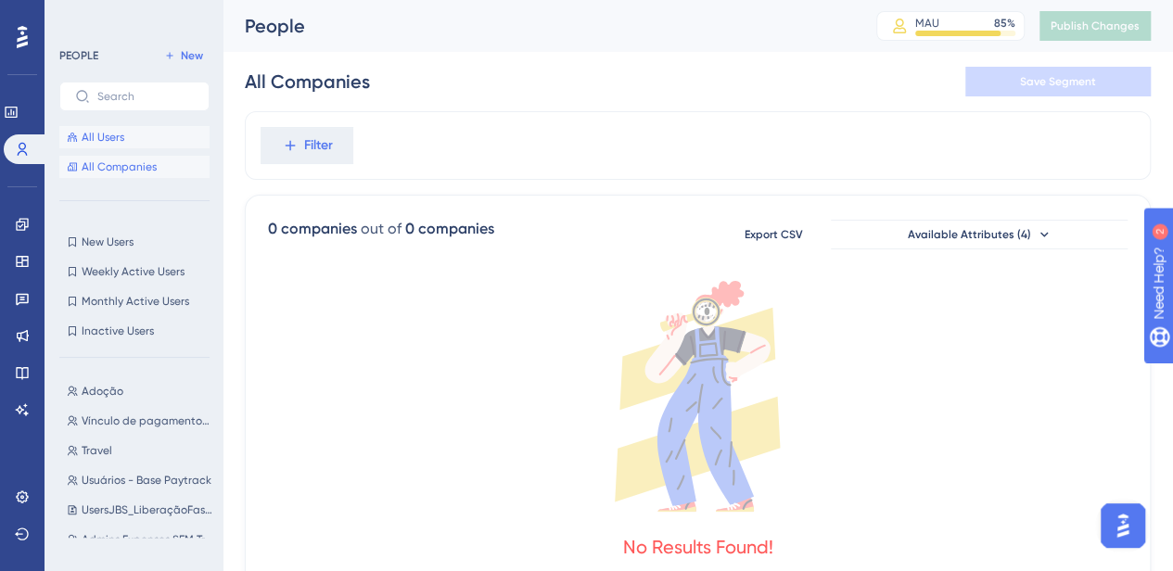
click at [87, 134] on span "All Users" at bounding box center [103, 137] width 43 height 15
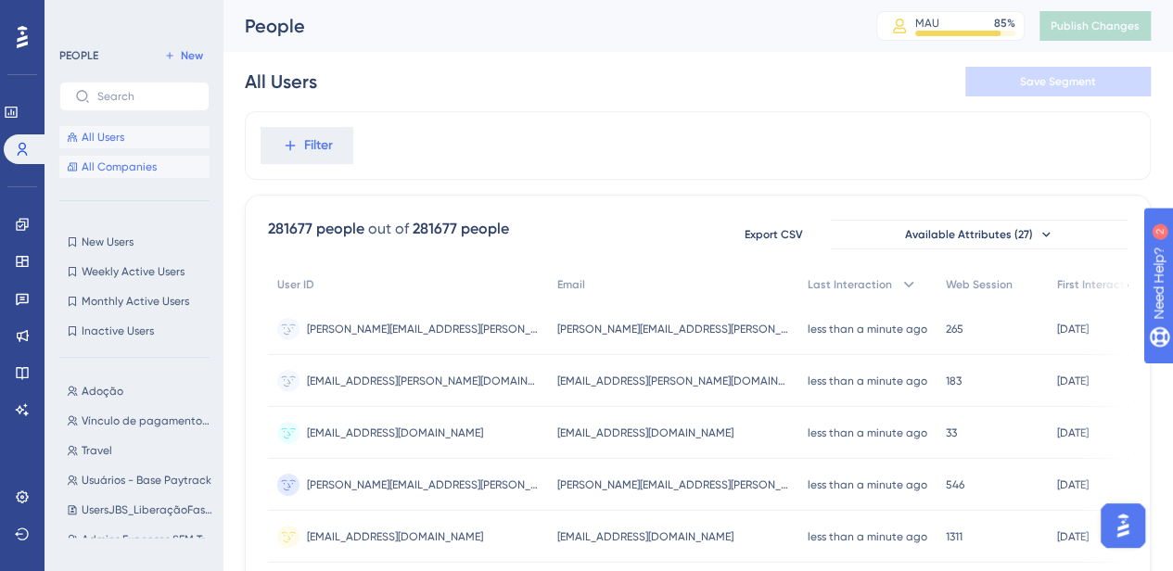
click at [89, 168] on span "All Companies" at bounding box center [119, 166] width 75 height 15
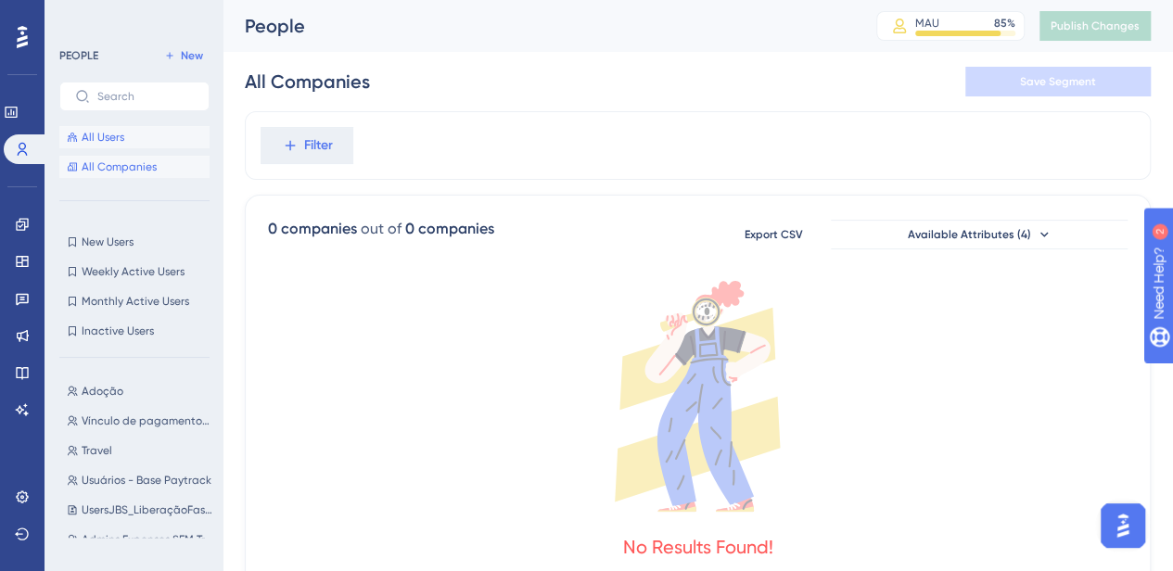
click at [105, 141] on span "All Users" at bounding box center [103, 137] width 43 height 15
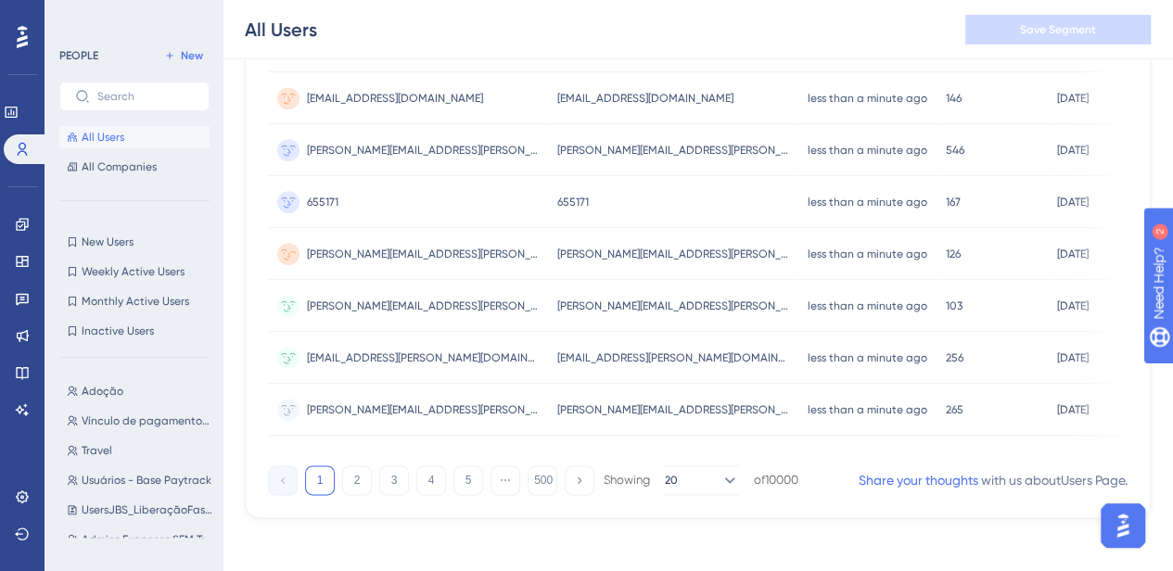
scroll to position [925, 0]
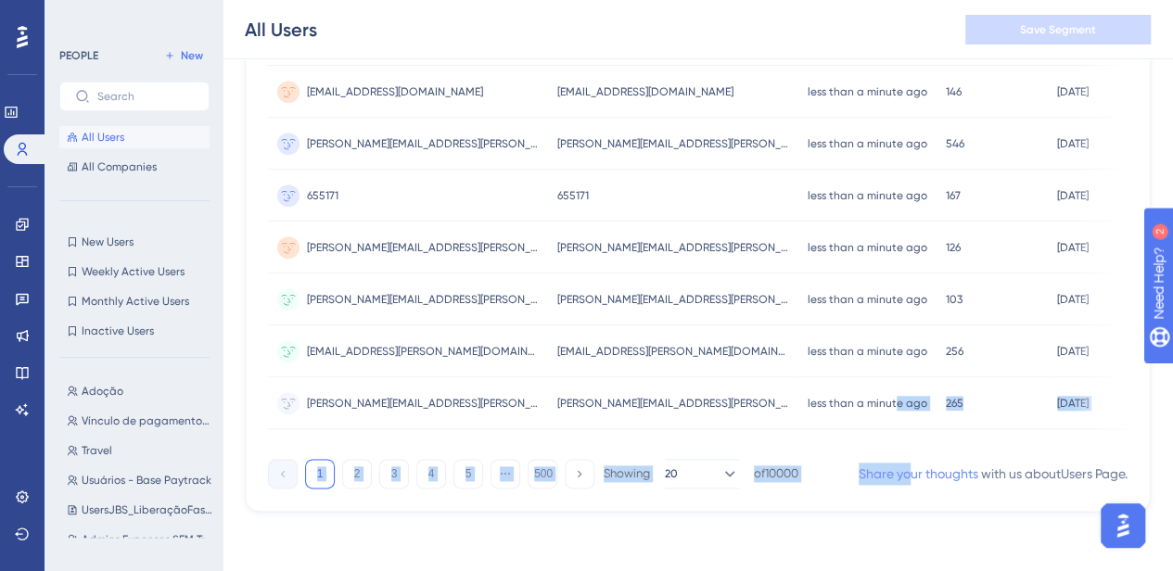
drag, startPoint x: 797, startPoint y: 444, endPoint x: 899, endPoint y: 470, distance: 105.3
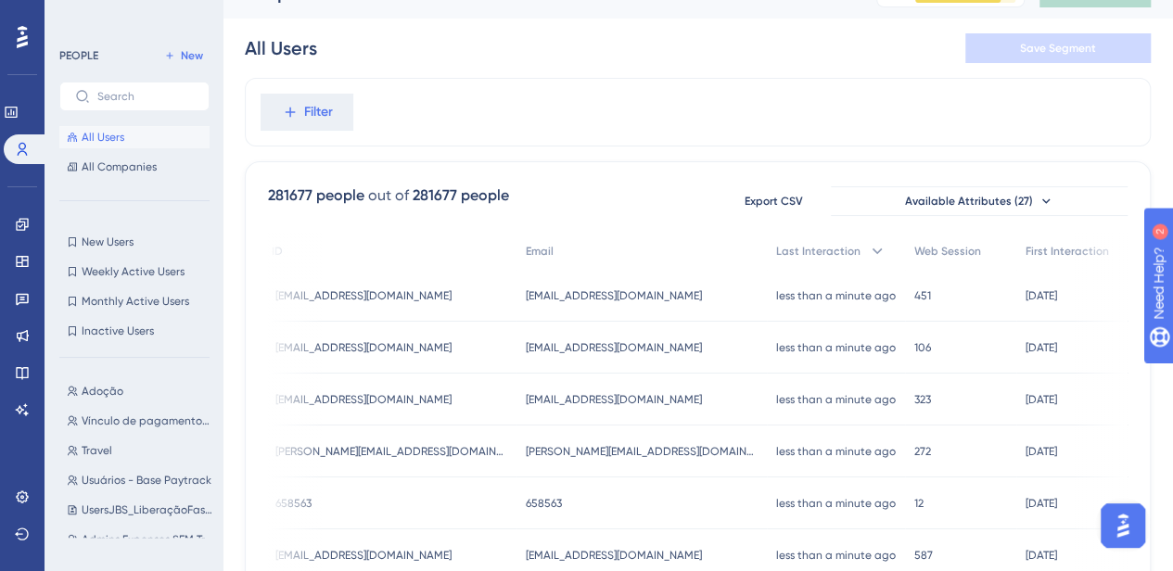
scroll to position [32, 14]
click at [1154, 252] on span "Empresa" at bounding box center [1176, 252] width 45 height 15
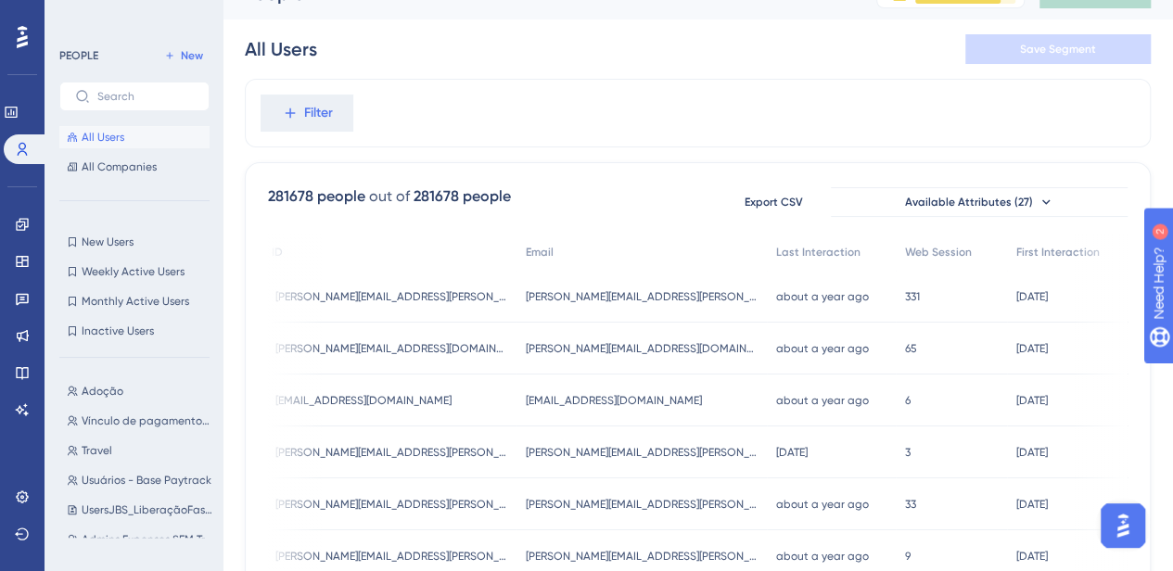
click at [1144, 298] on span "1062" at bounding box center [1155, 296] width 22 height 15
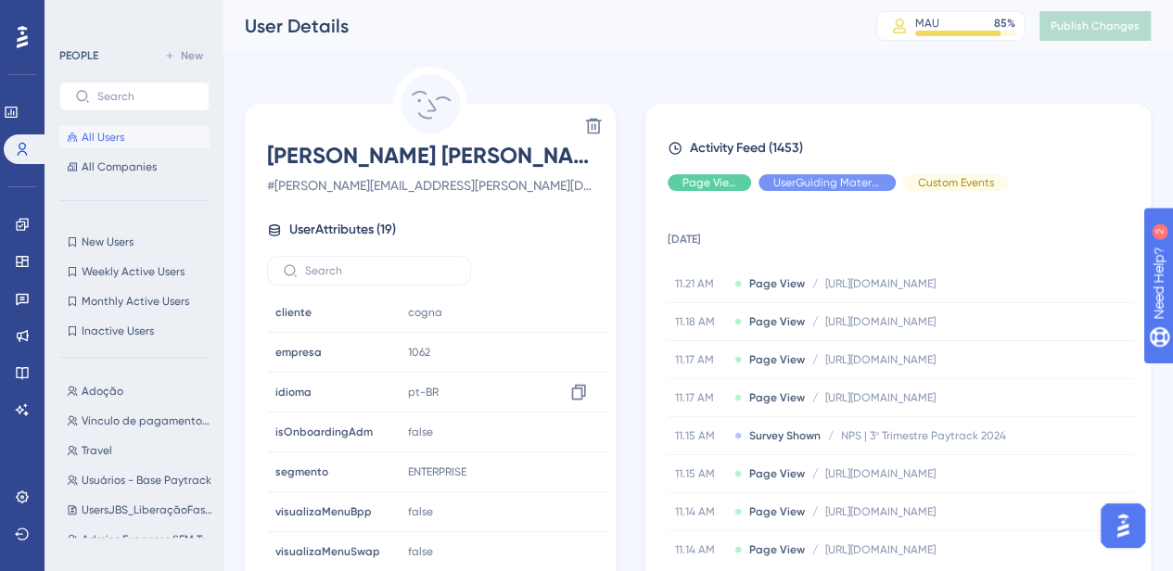
scroll to position [478, 0]
click at [143, 166] on span "All Companies" at bounding box center [119, 166] width 75 height 15
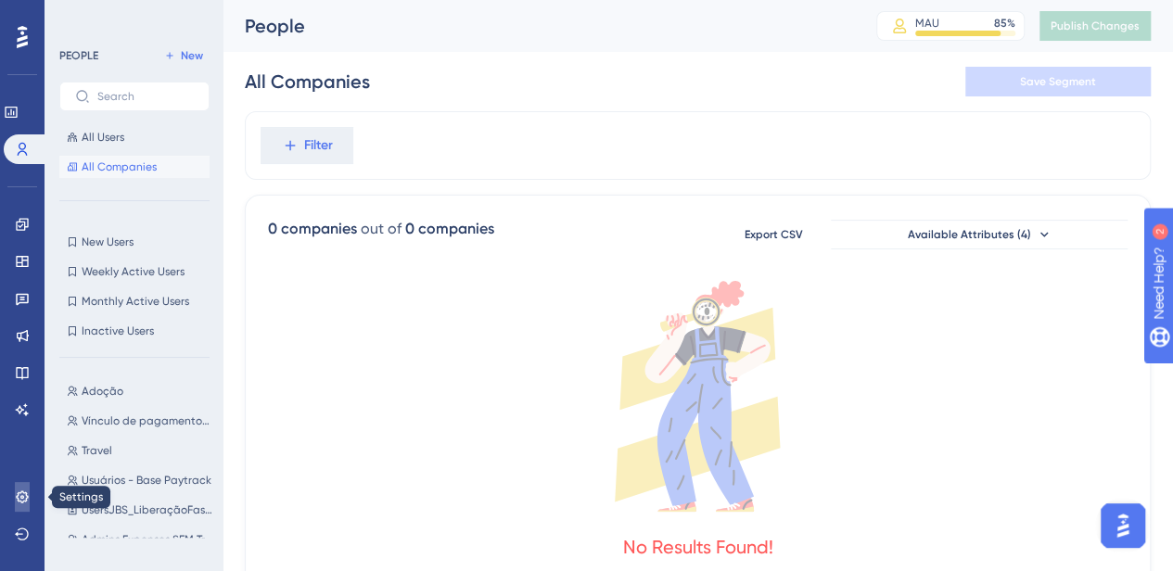
click at [21, 500] on icon at bounding box center [22, 497] width 15 height 15
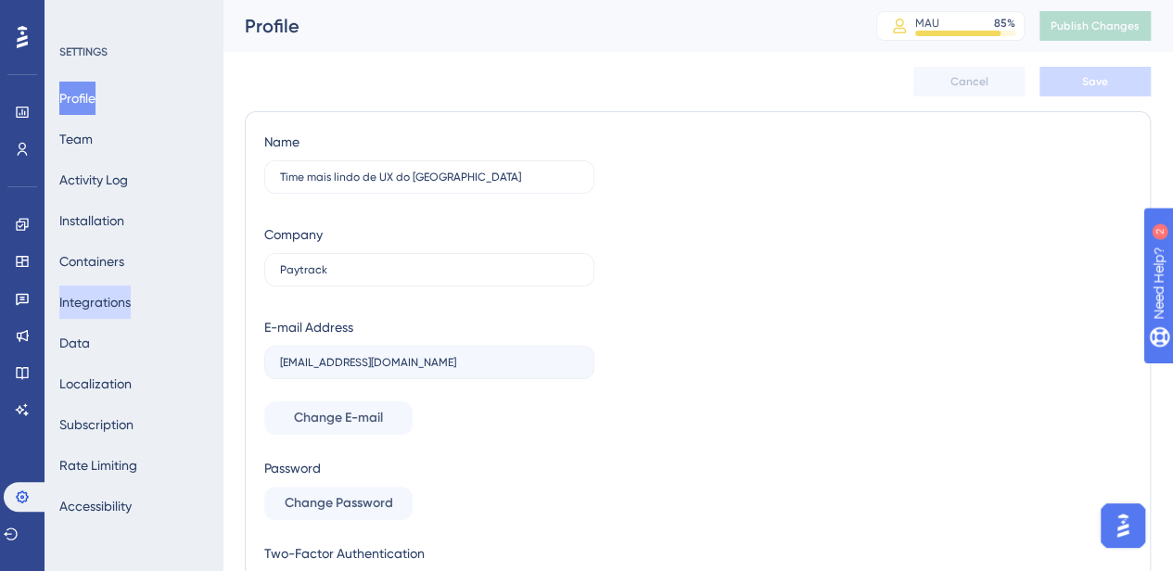
click at [93, 296] on button "Integrations" at bounding box center [94, 302] width 71 height 33
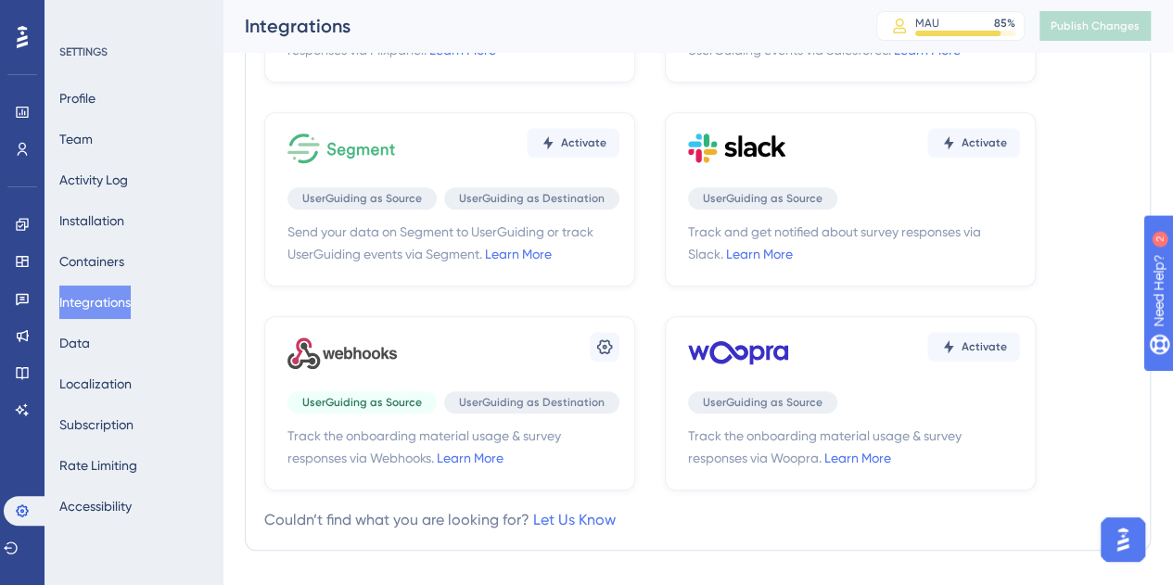
scroll to position [681, 0]
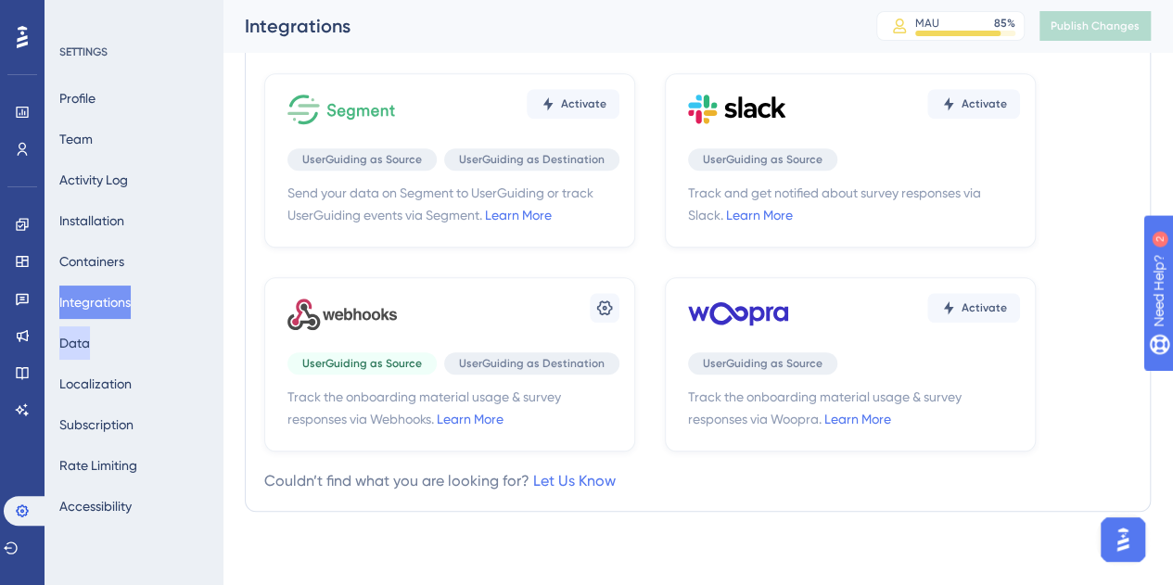
click at [90, 338] on button "Data" at bounding box center [74, 342] width 31 height 33
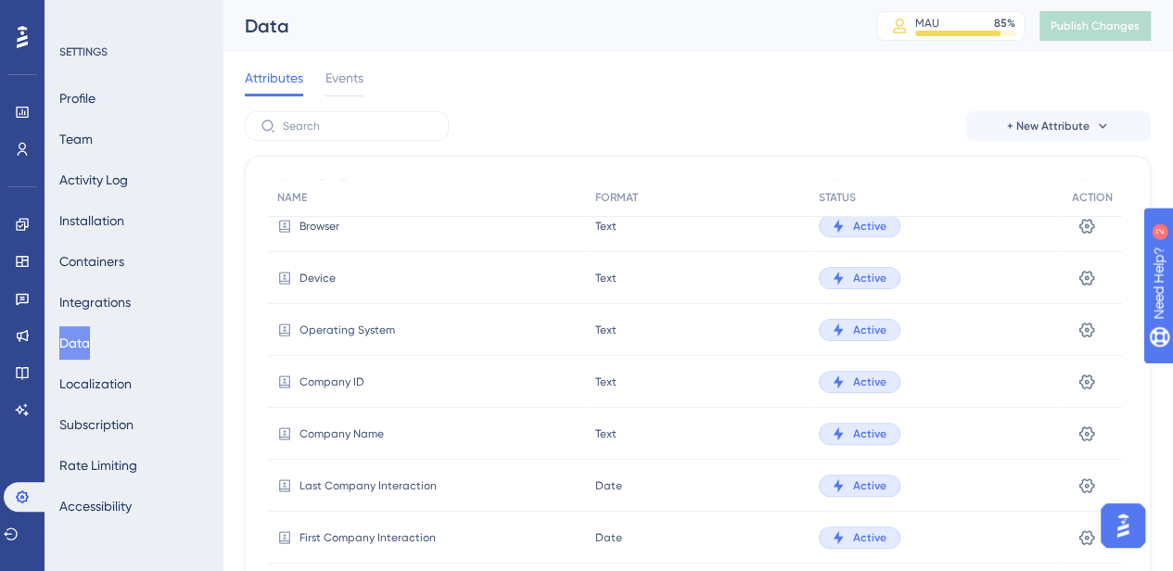
scroll to position [282, 0]
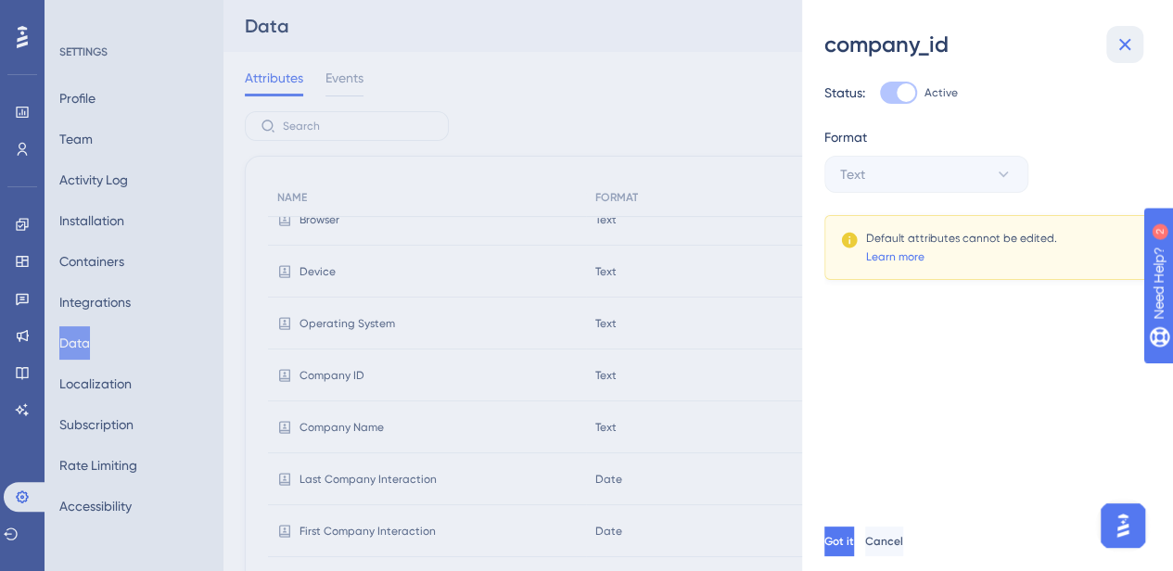
click at [1124, 40] on icon at bounding box center [1125, 44] width 22 height 22
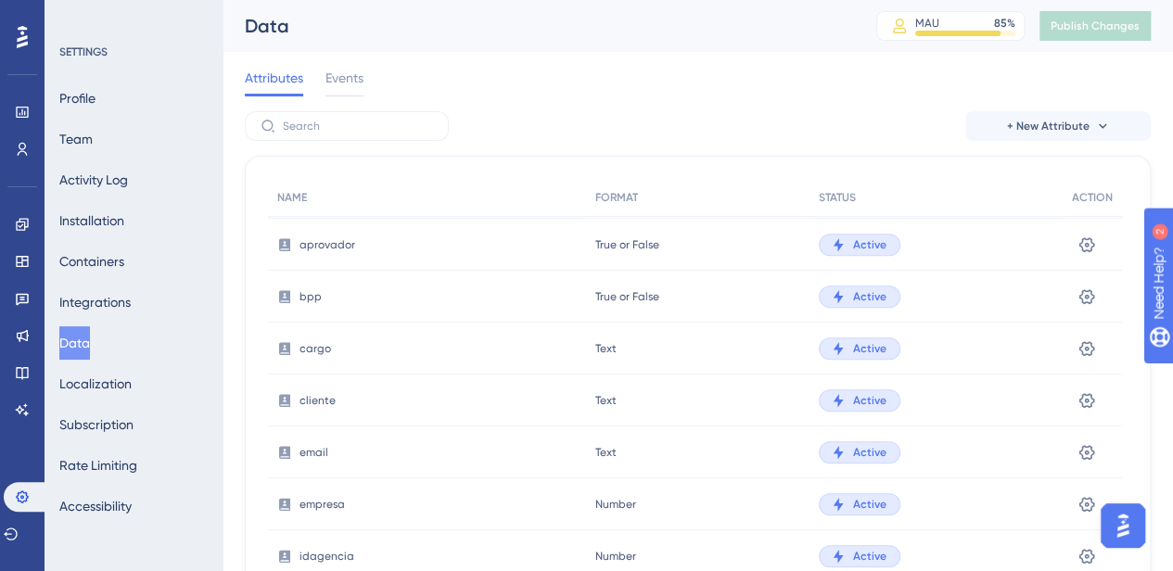
scroll to position [723, 0]
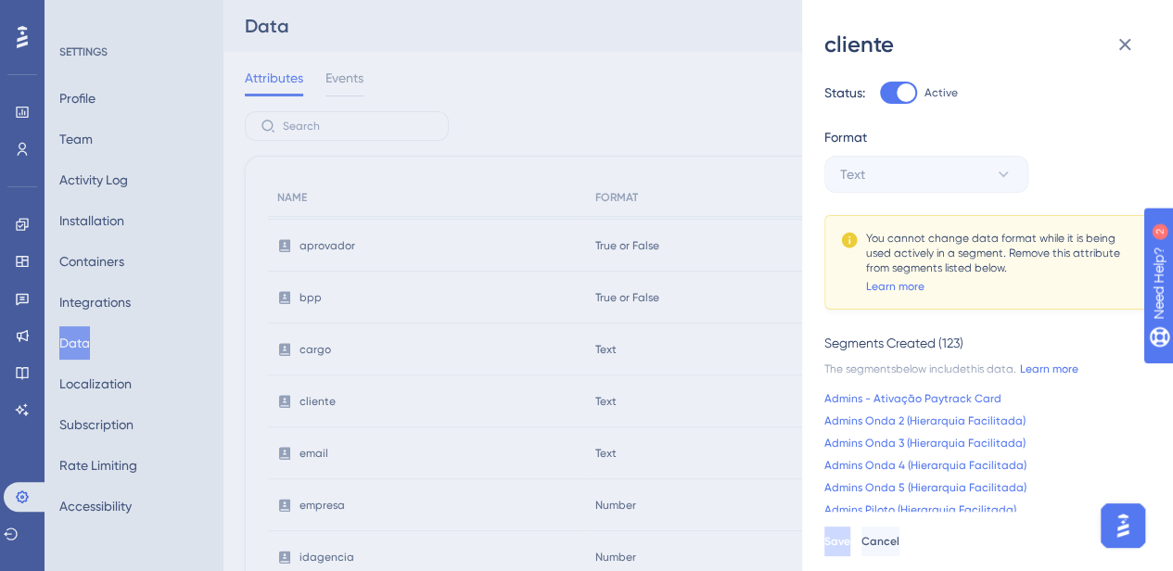
scroll to position [0, 0]
click at [1116, 47] on icon at bounding box center [1125, 44] width 22 height 22
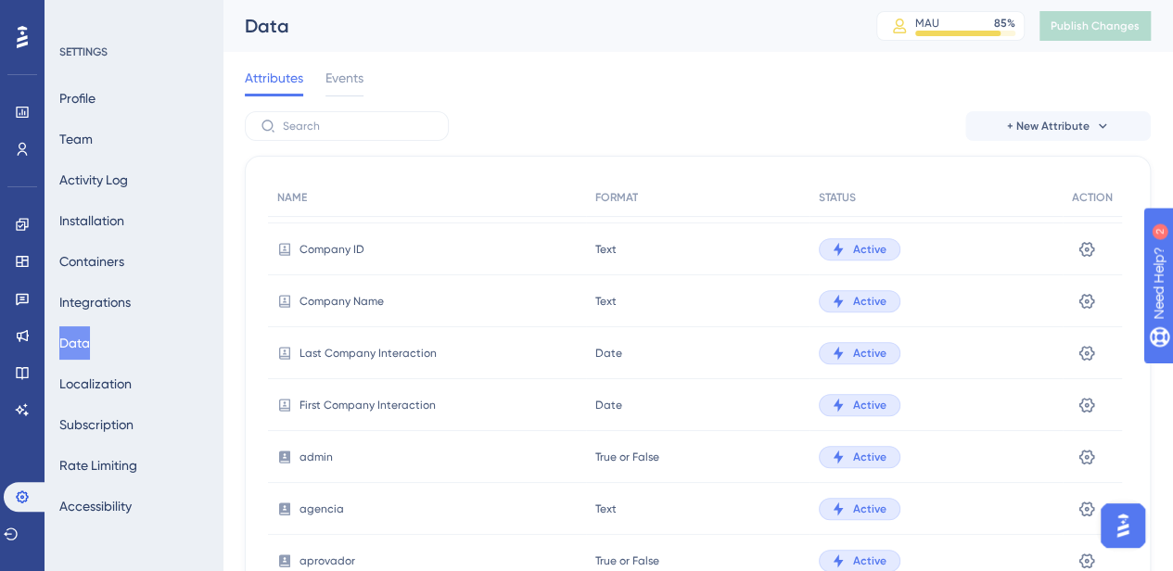
scroll to position [406, 0]
click at [1069, 122] on span "+ New Attribute" at bounding box center [1048, 126] width 83 height 15
click at [1059, 175] on span "Custom Attribute" at bounding box center [1027, 179] width 101 height 22
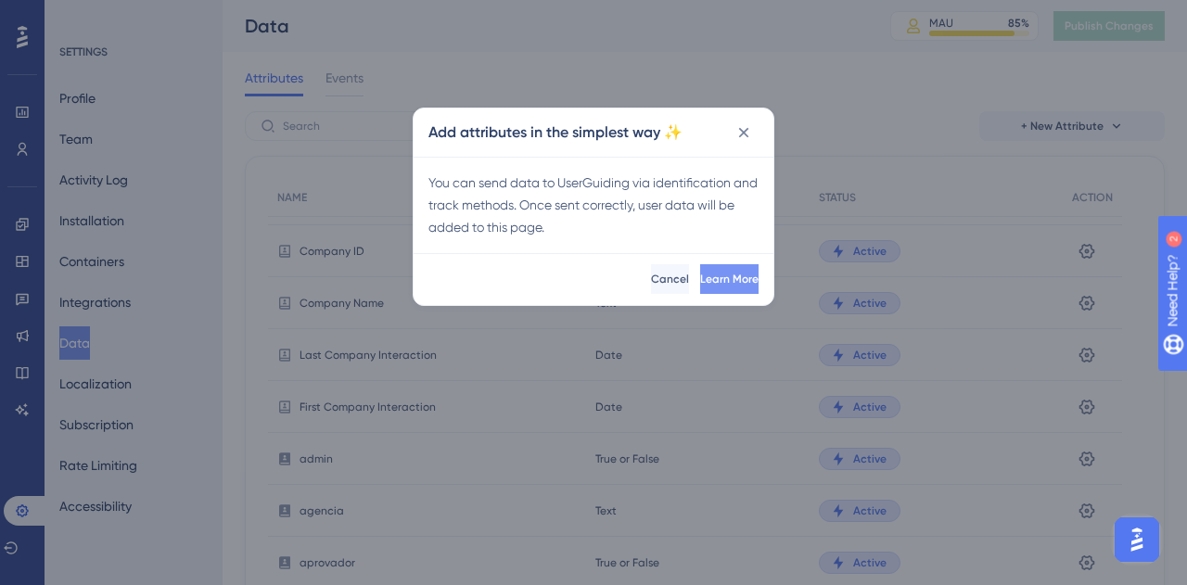
click at [710, 285] on span "Learn More" at bounding box center [729, 279] width 58 height 15
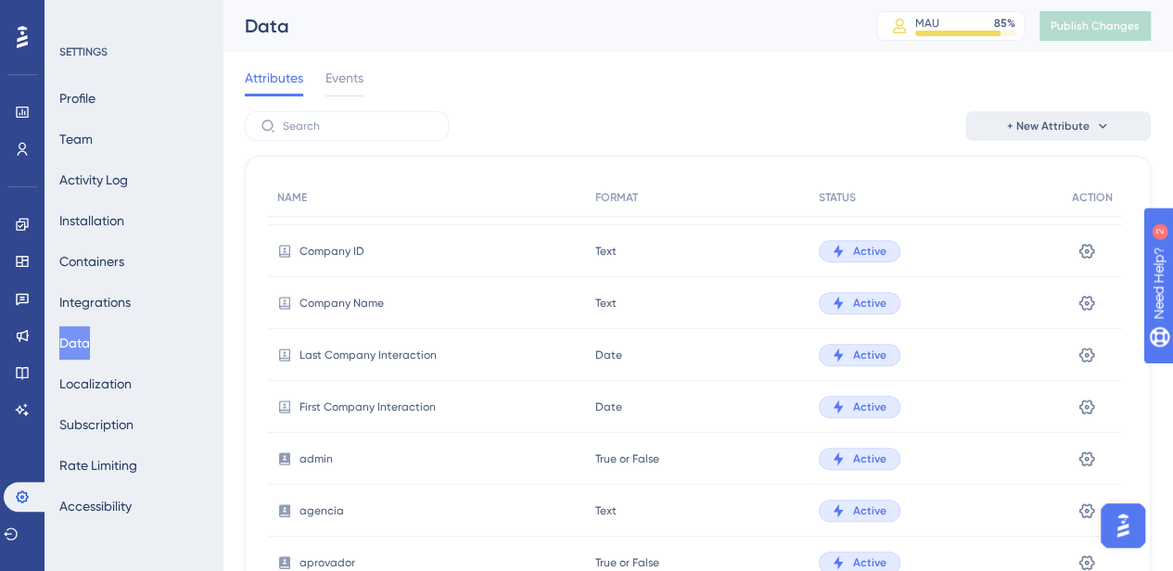
click at [1080, 130] on span "+ New Attribute" at bounding box center [1048, 126] width 83 height 15
click at [1037, 188] on span "Custom Attribute" at bounding box center [1027, 179] width 101 height 22
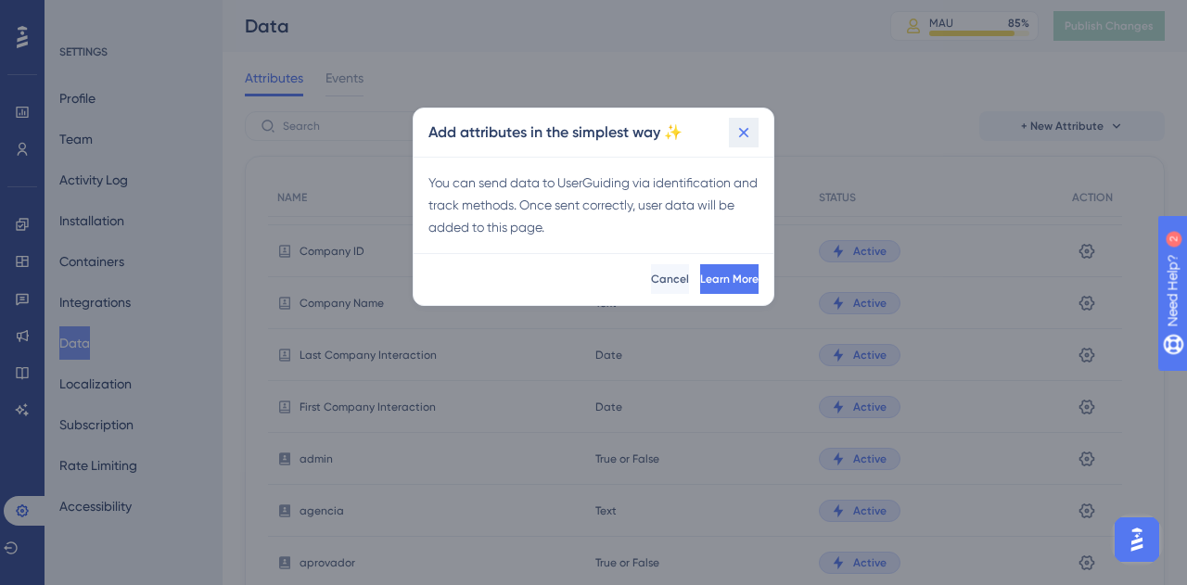
click at [753, 133] on button at bounding box center [744, 133] width 30 height 30
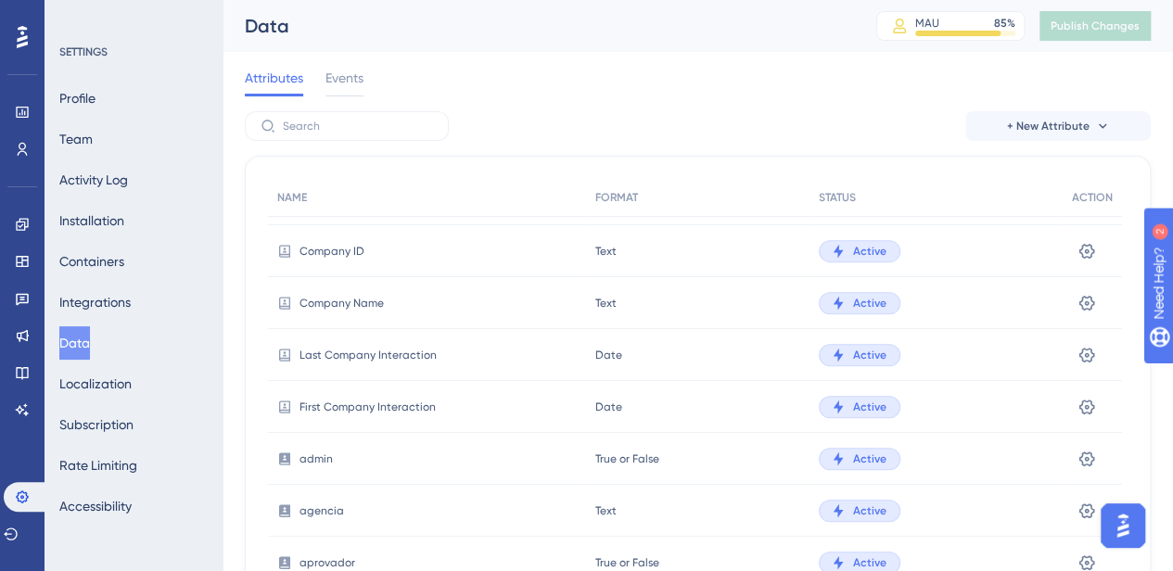
click at [340, 67] on span "Events" at bounding box center [344, 78] width 38 height 22
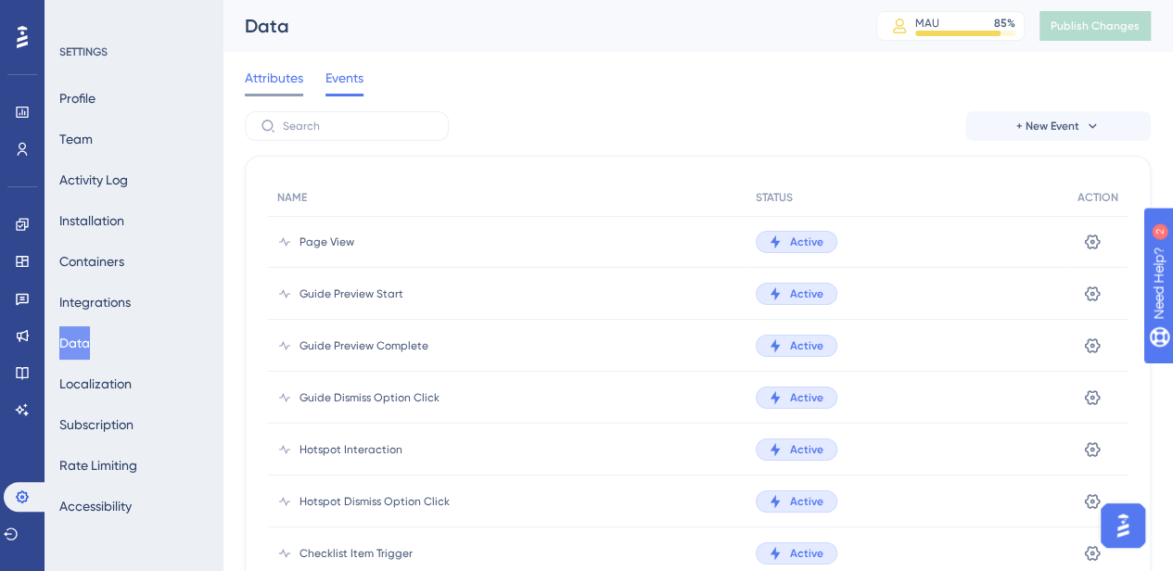
click at [270, 79] on span "Attributes" at bounding box center [274, 78] width 58 height 22
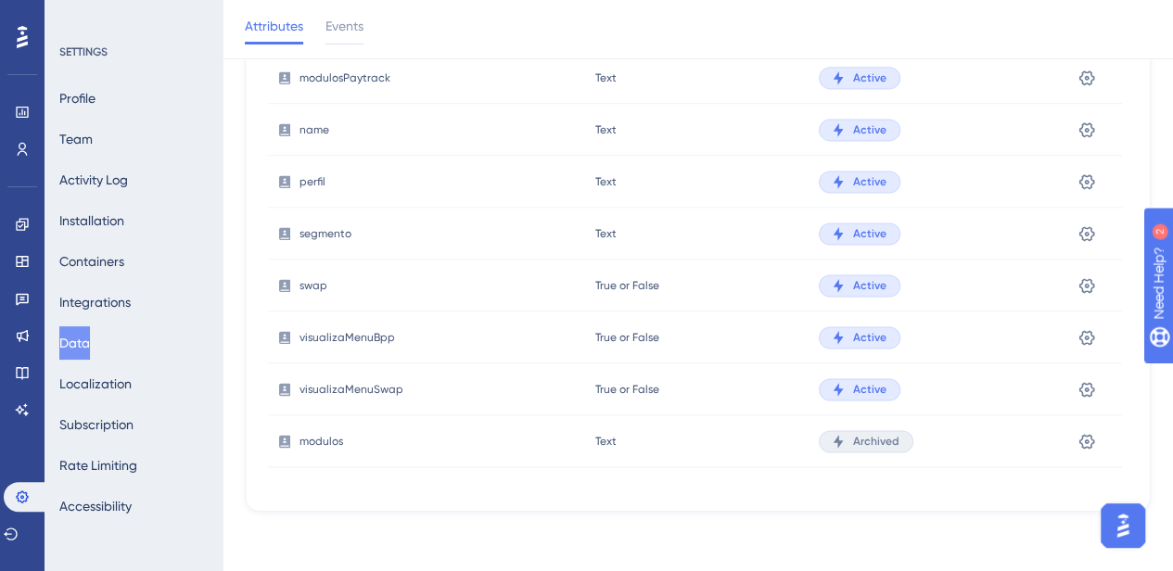
scroll to position [208, 12]
click at [874, 438] on span "Archived" at bounding box center [876, 441] width 46 height 15
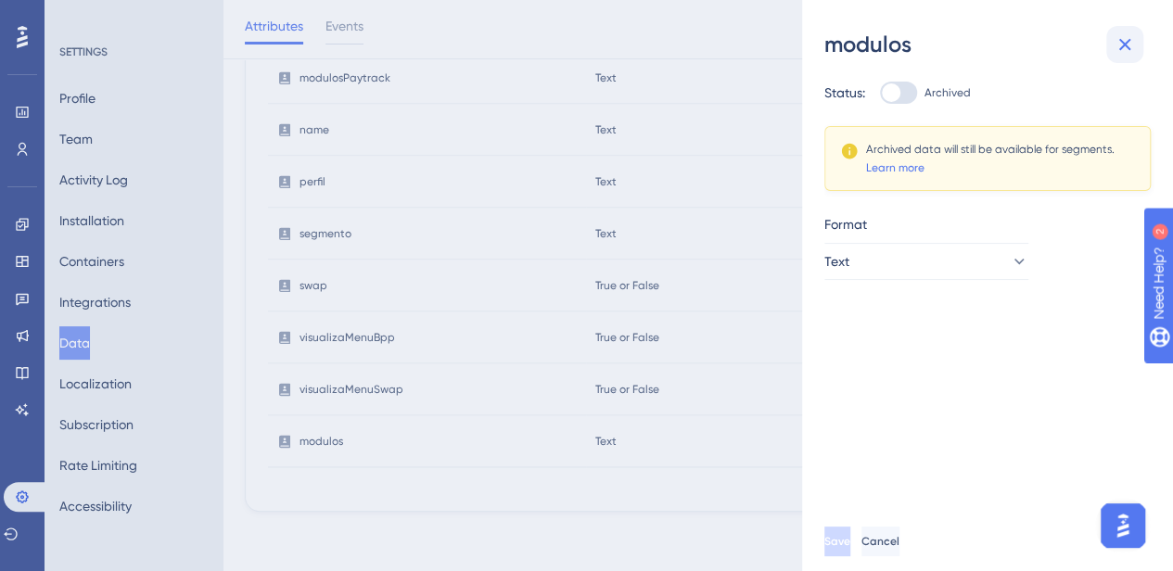
click at [1121, 53] on icon at bounding box center [1125, 44] width 22 height 22
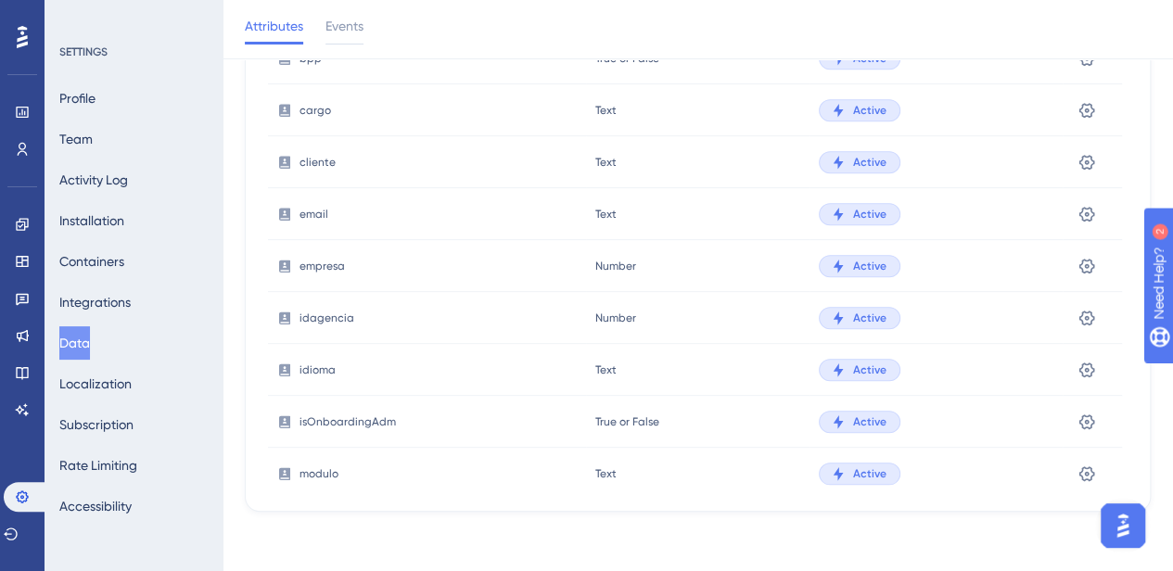
scroll to position [761, 0]
click at [24, 140] on link at bounding box center [22, 149] width 15 height 30
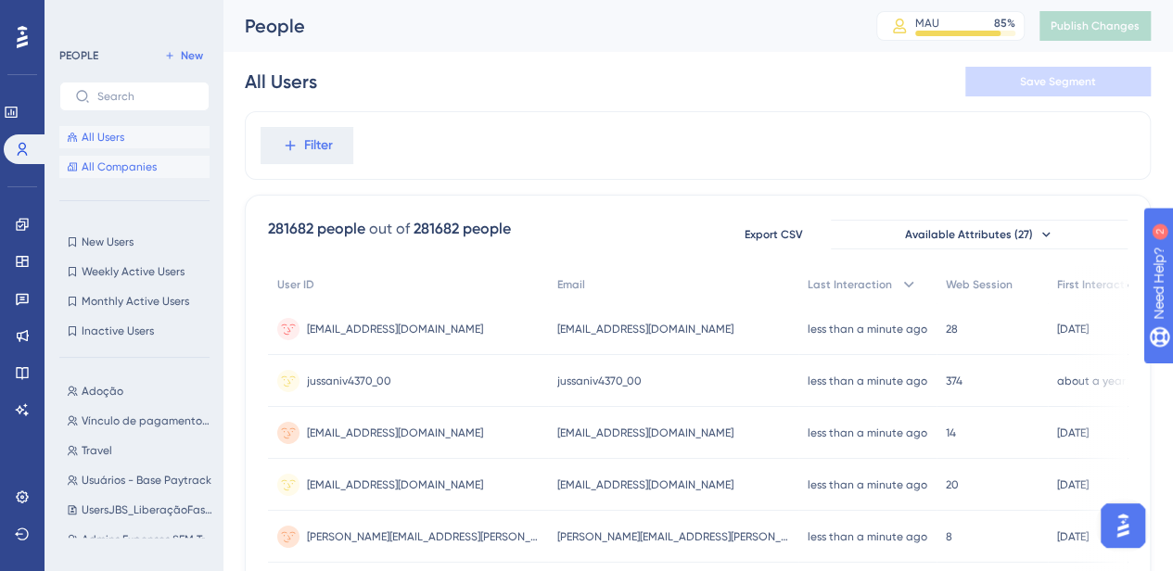
click at [138, 172] on span "All Companies" at bounding box center [119, 166] width 75 height 15
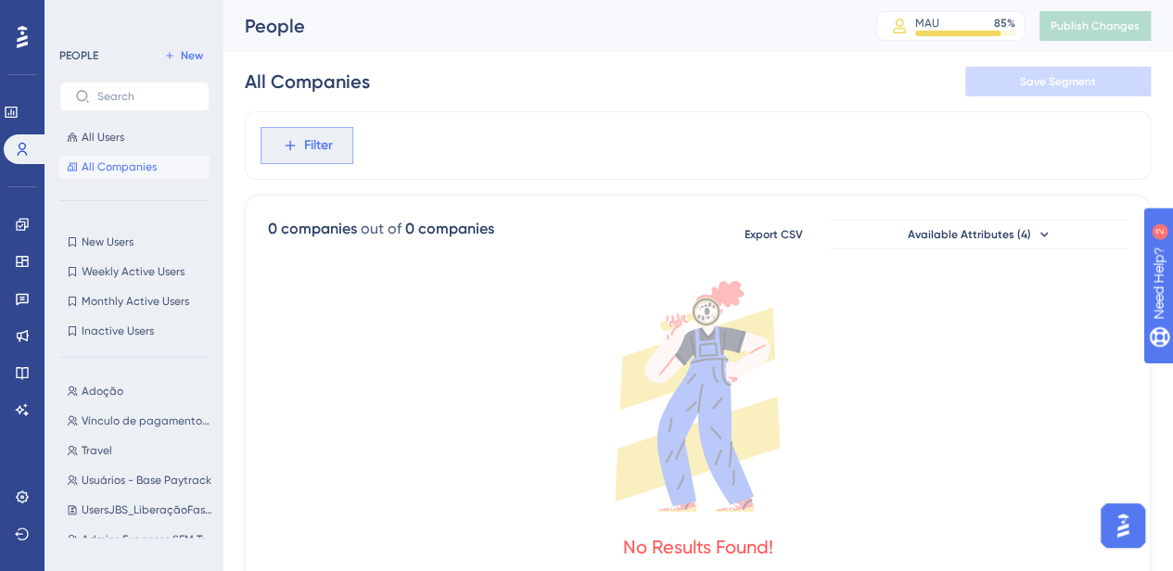
click at [328, 151] on span "Filter" at bounding box center [318, 145] width 29 height 22
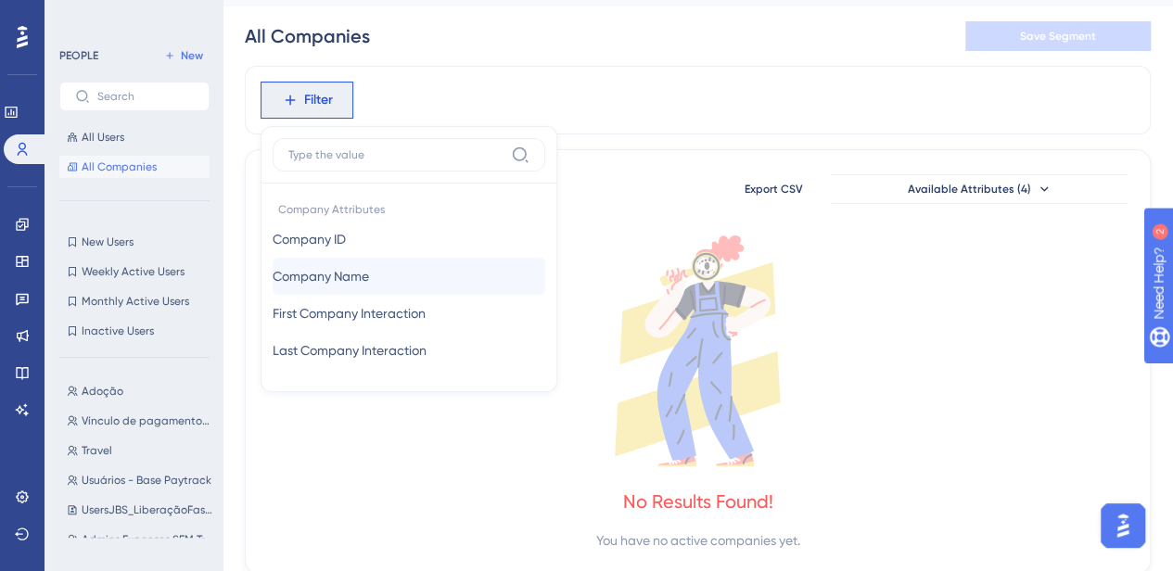
scroll to position [53, 0]
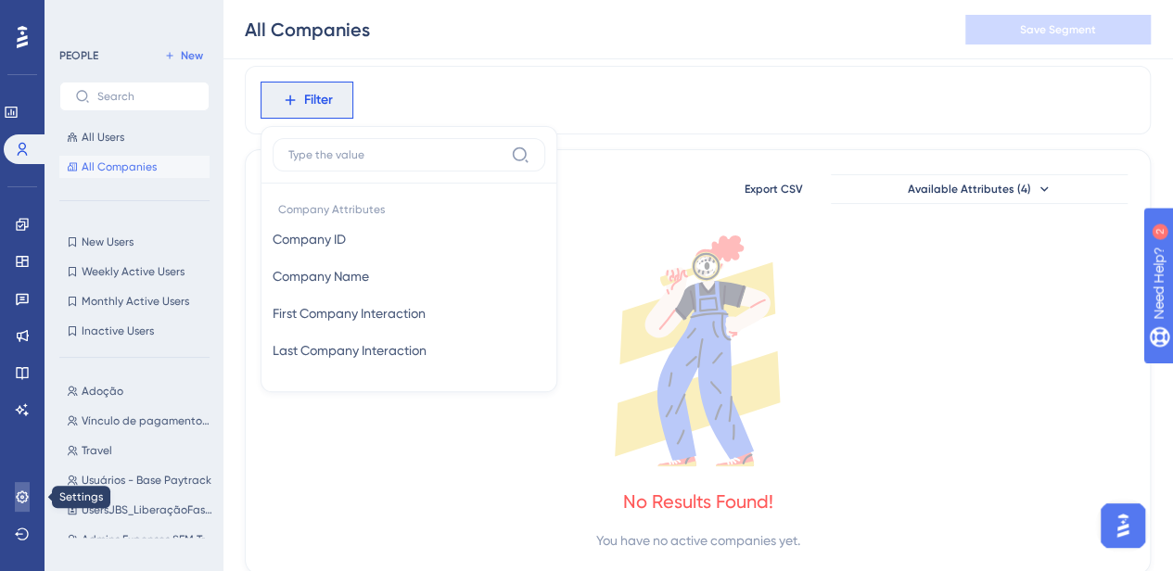
click at [15, 496] on icon at bounding box center [22, 497] width 15 height 15
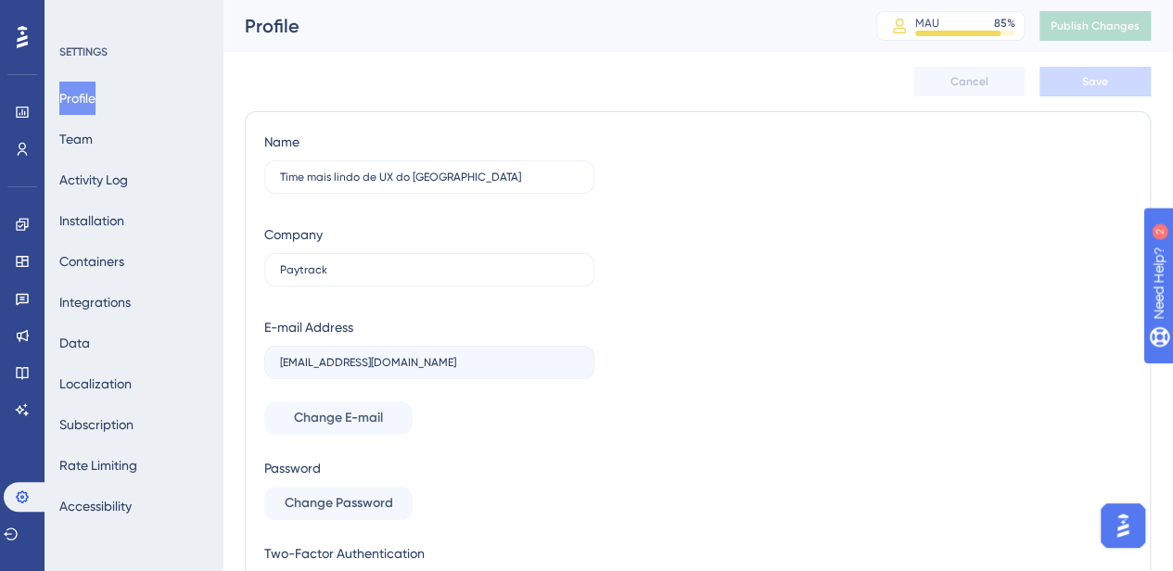
scroll to position [123, 0]
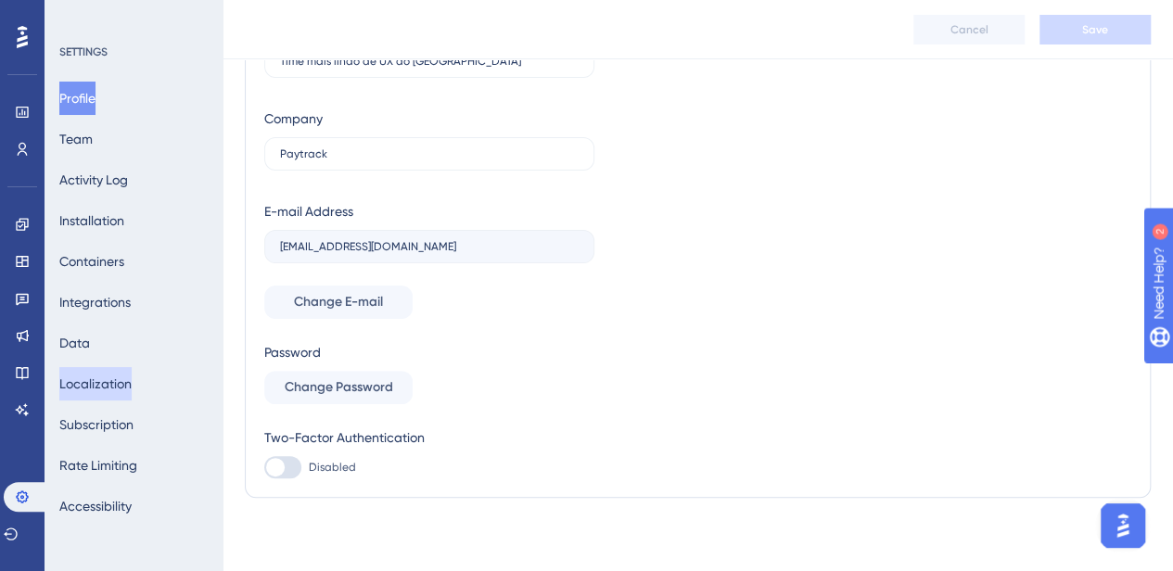
click at [120, 389] on button "Localization" at bounding box center [95, 383] width 72 height 33
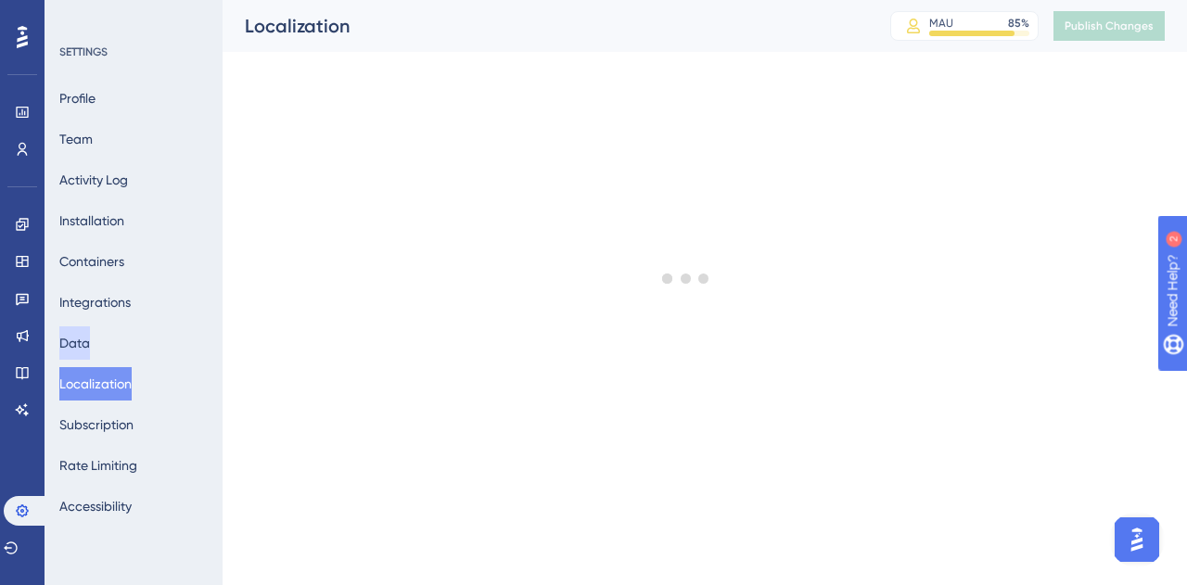
click at [87, 338] on button "Data" at bounding box center [74, 342] width 31 height 33
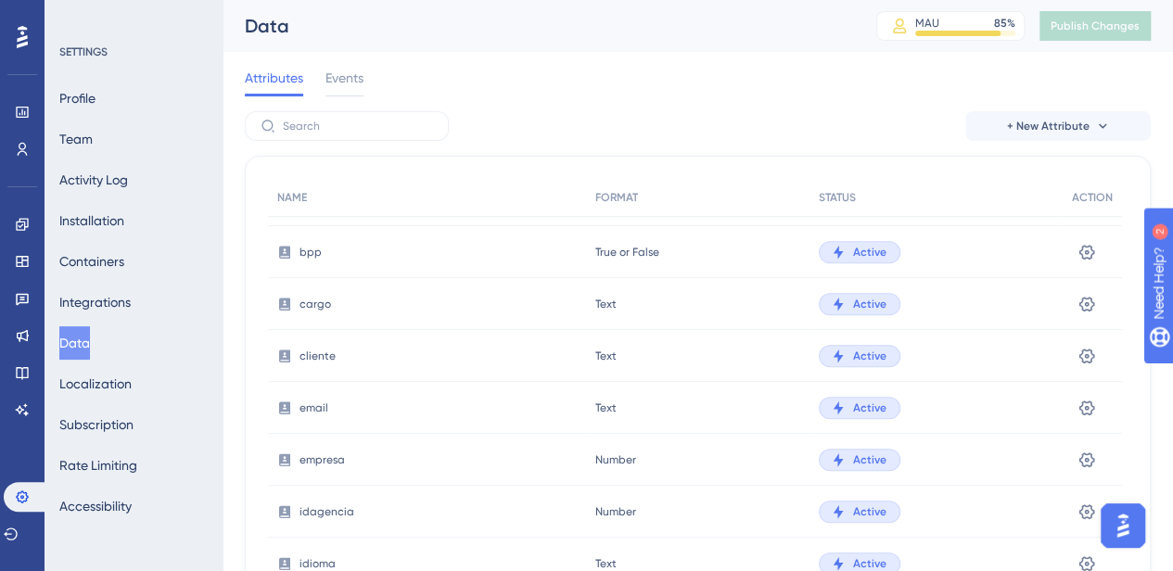
scroll to position [759, 0]
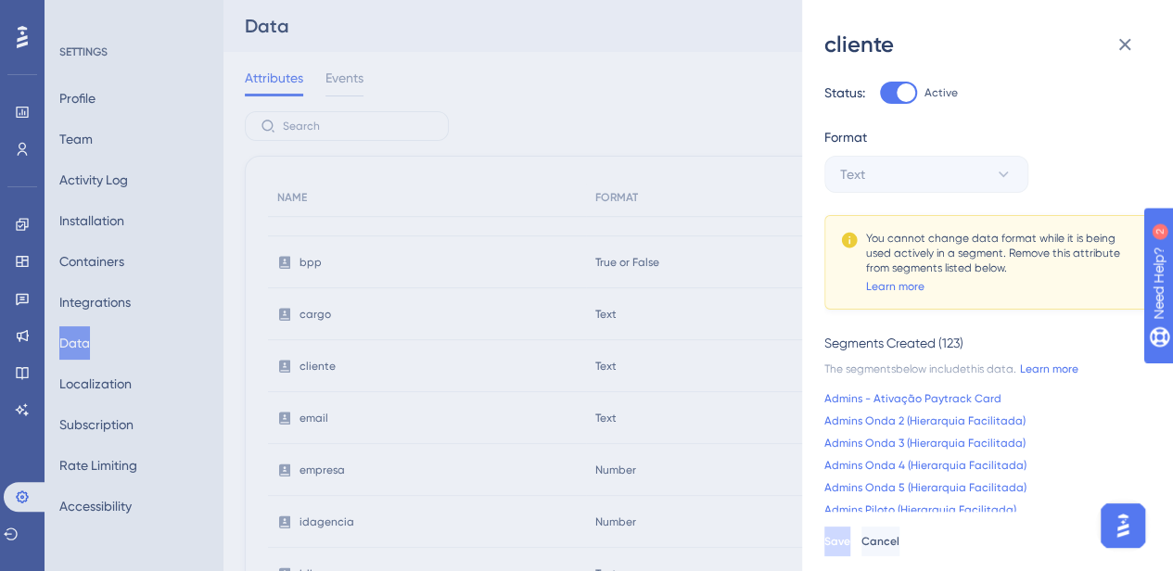
click at [161, 31] on div "cliente Status: Active Format Text You cannot change data format while it is be…" at bounding box center [586, 285] width 1173 height 571
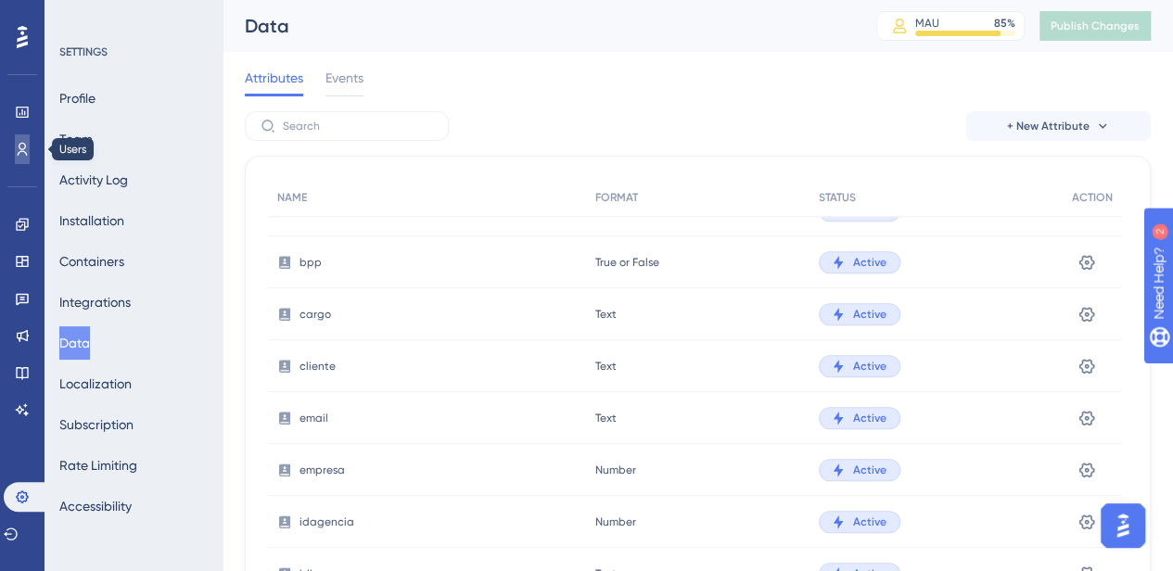
click at [24, 151] on icon at bounding box center [23, 149] width 10 height 13
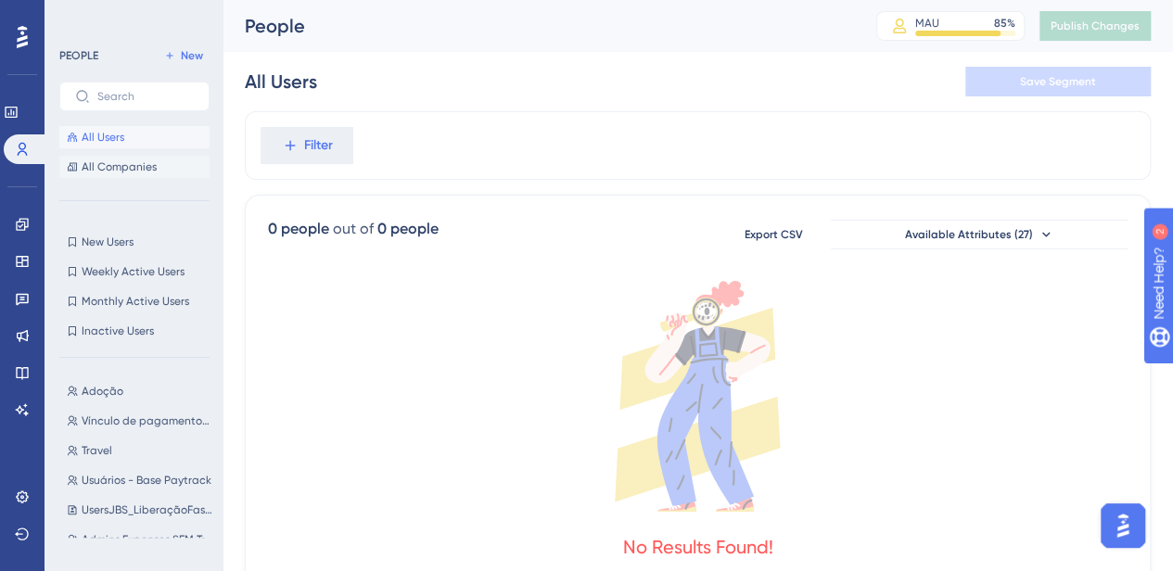
click at [149, 160] on span "All Companies" at bounding box center [119, 166] width 75 height 15
click at [149, 386] on button "Adoção Adoção" at bounding box center [139, 391] width 161 height 22
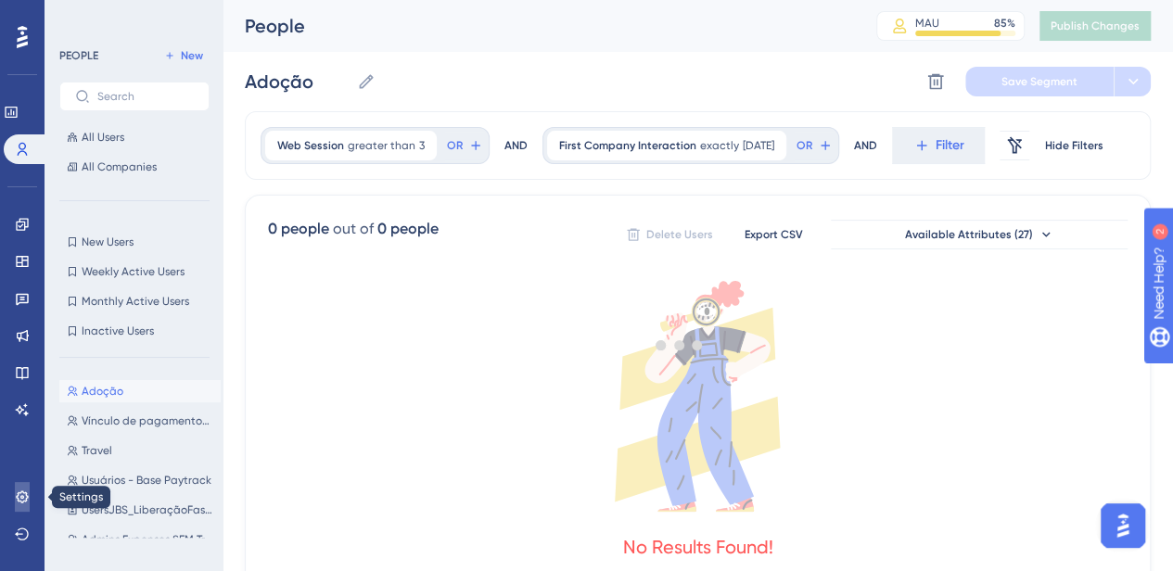
click at [15, 483] on link at bounding box center [22, 497] width 15 height 30
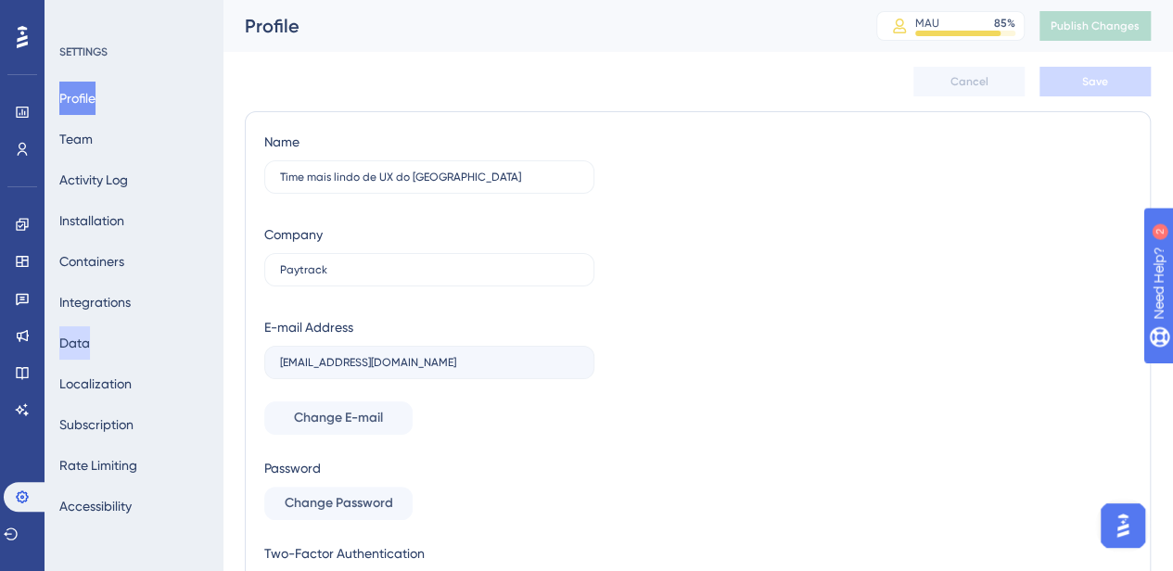
click at [90, 353] on button "Data" at bounding box center [74, 342] width 31 height 33
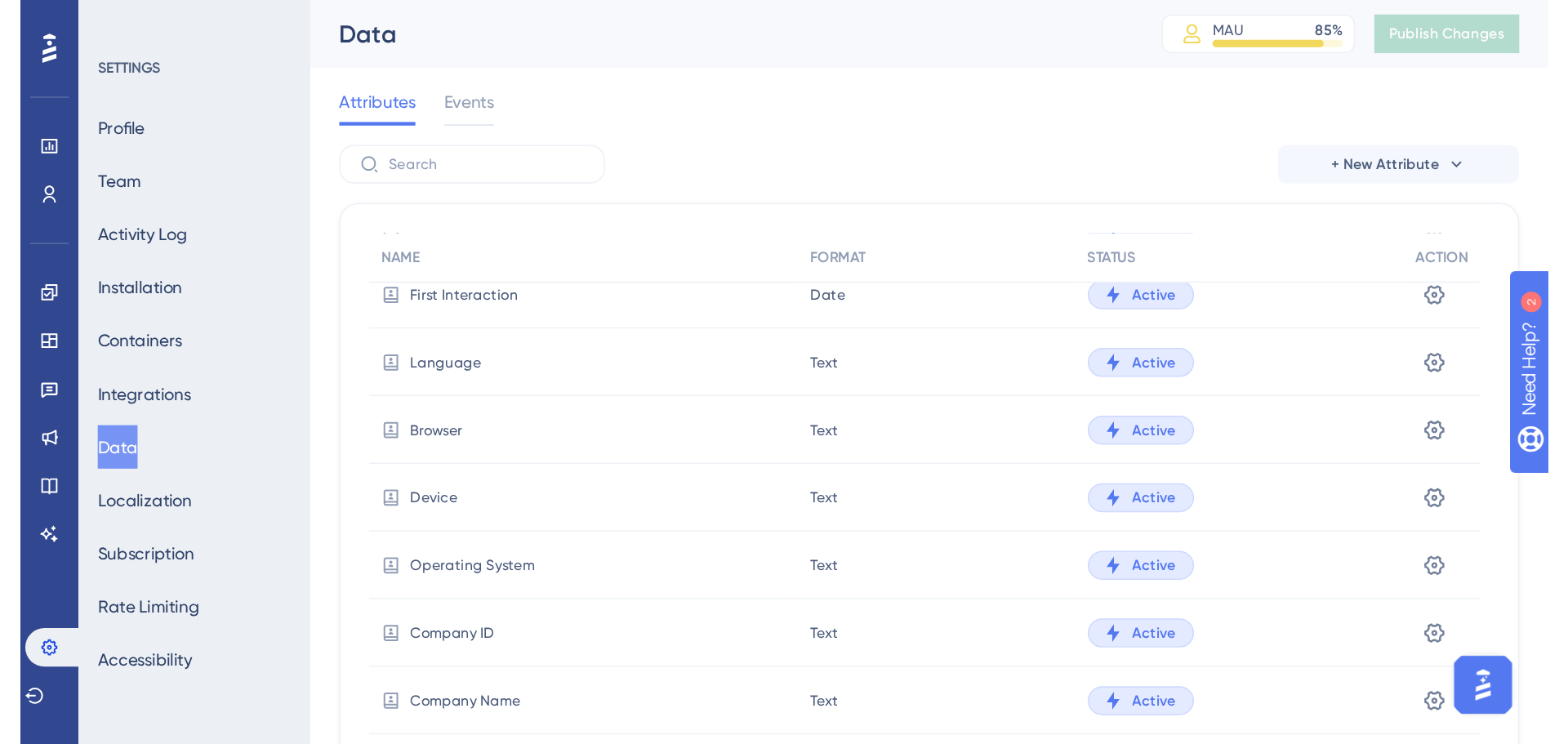
scroll to position [151, 0]
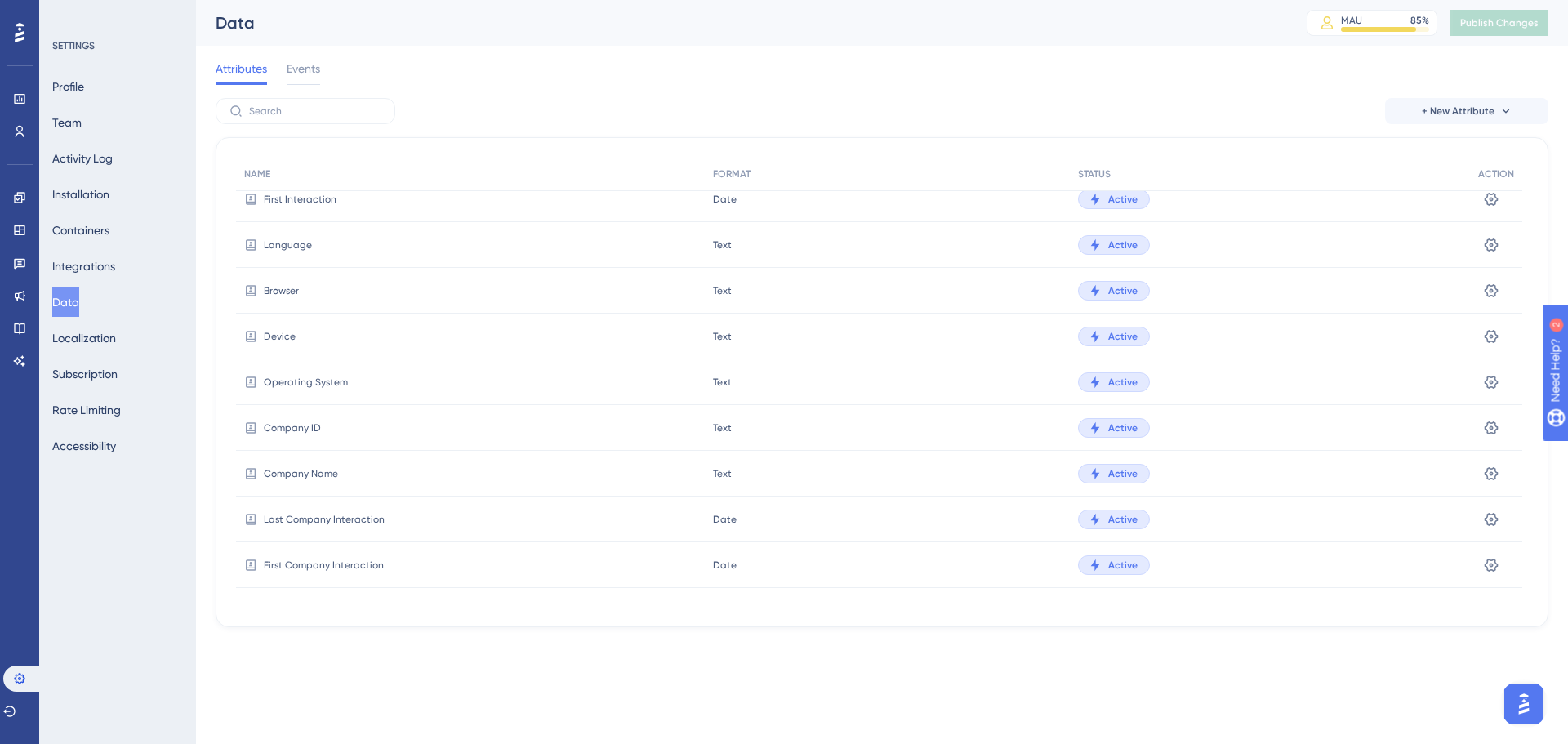
click at [26, 34] on div at bounding box center [19, 33] width 26 height 26
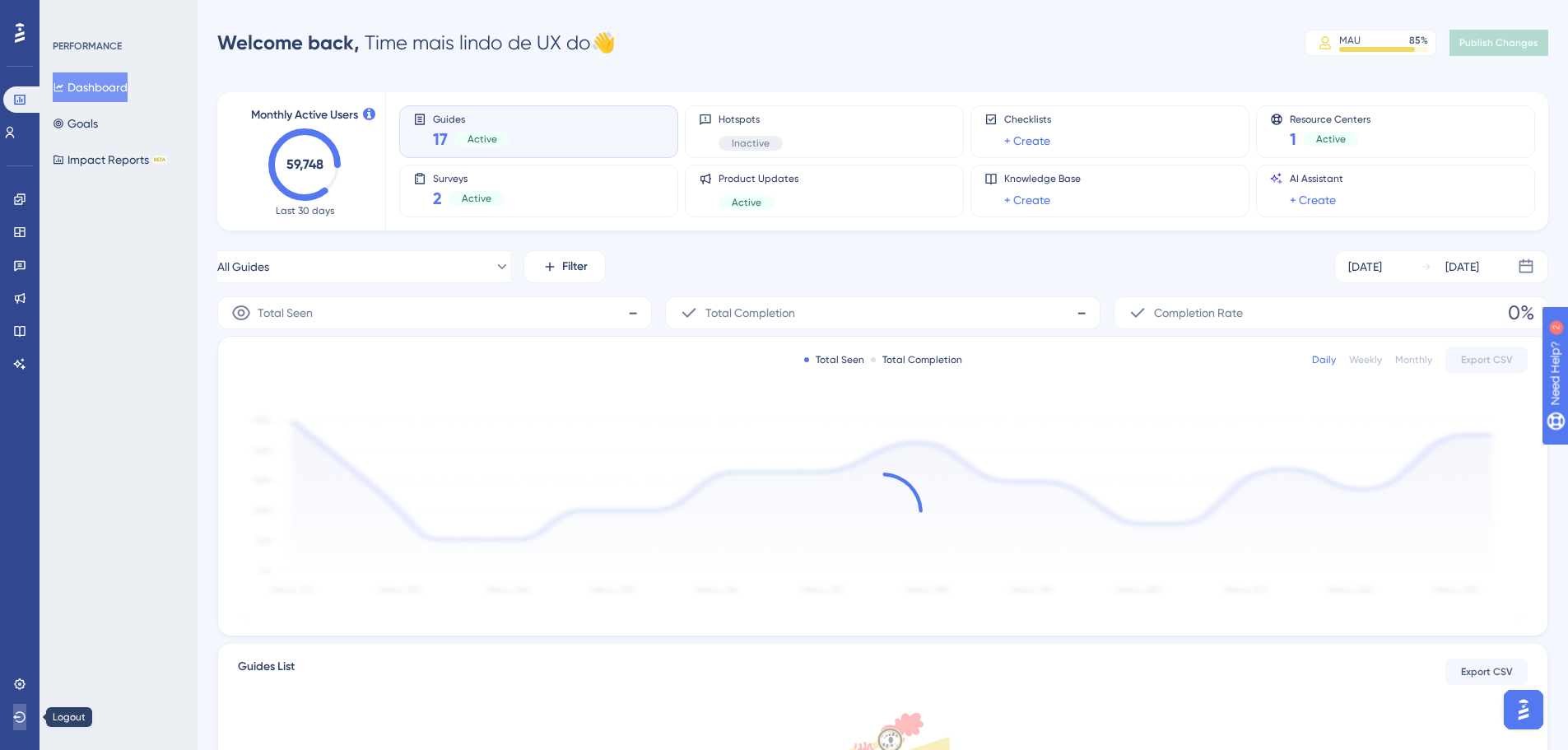
click at [23, 708] on button at bounding box center [20, 717] width 13 height 27
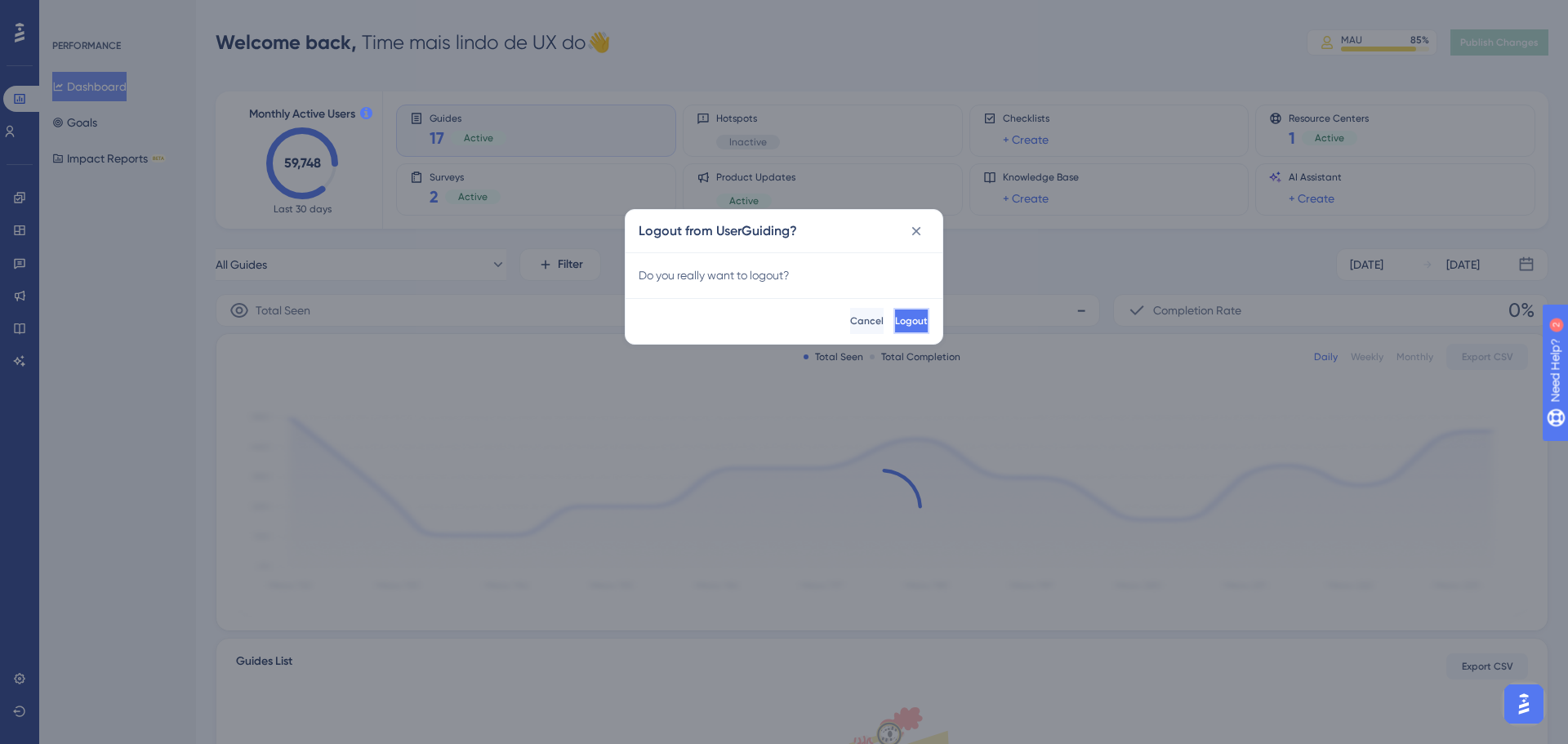
click at [895, 319] on span "Logout" at bounding box center [911, 320] width 33 height 13
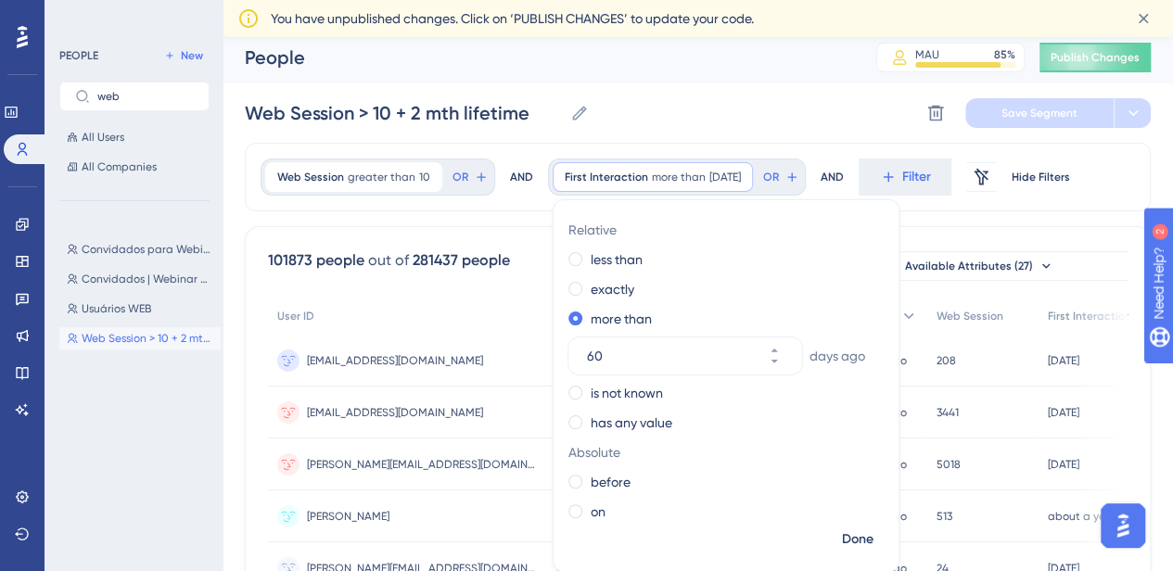
click at [805, 134] on div "Web Session > 10 + 2 mth lifetime Web Session > 10 + 2 mth lifetime Delete Segm…" at bounding box center [698, 112] width 906 height 59
